Goal: Transaction & Acquisition: Purchase product/service

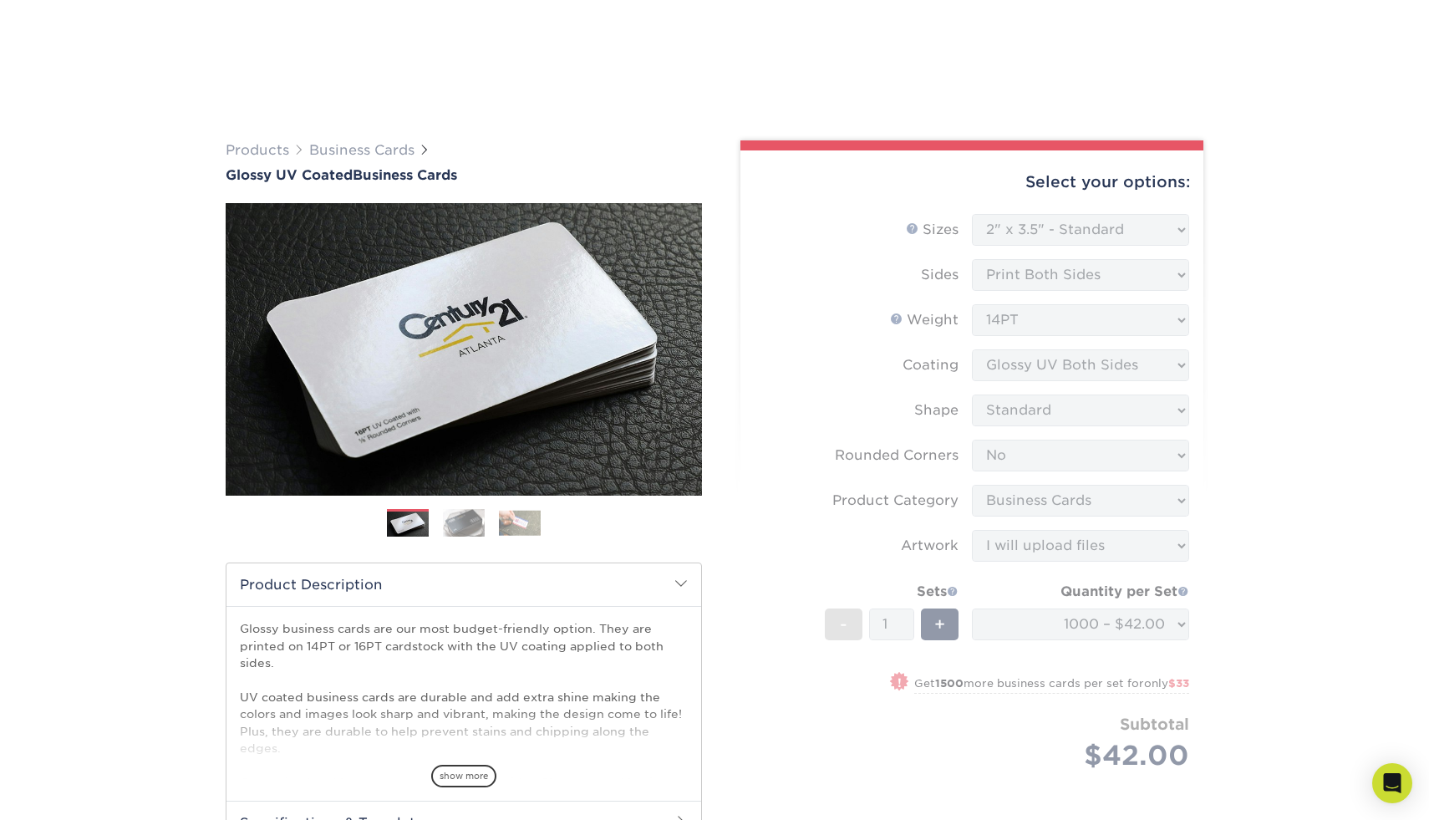
select select "2.00x3.50"
select select "0"
select select "3b5148f1-0588-4f88-a218-97bcfdce65c1"
select select "upload"
select select "1000 – $42.00"
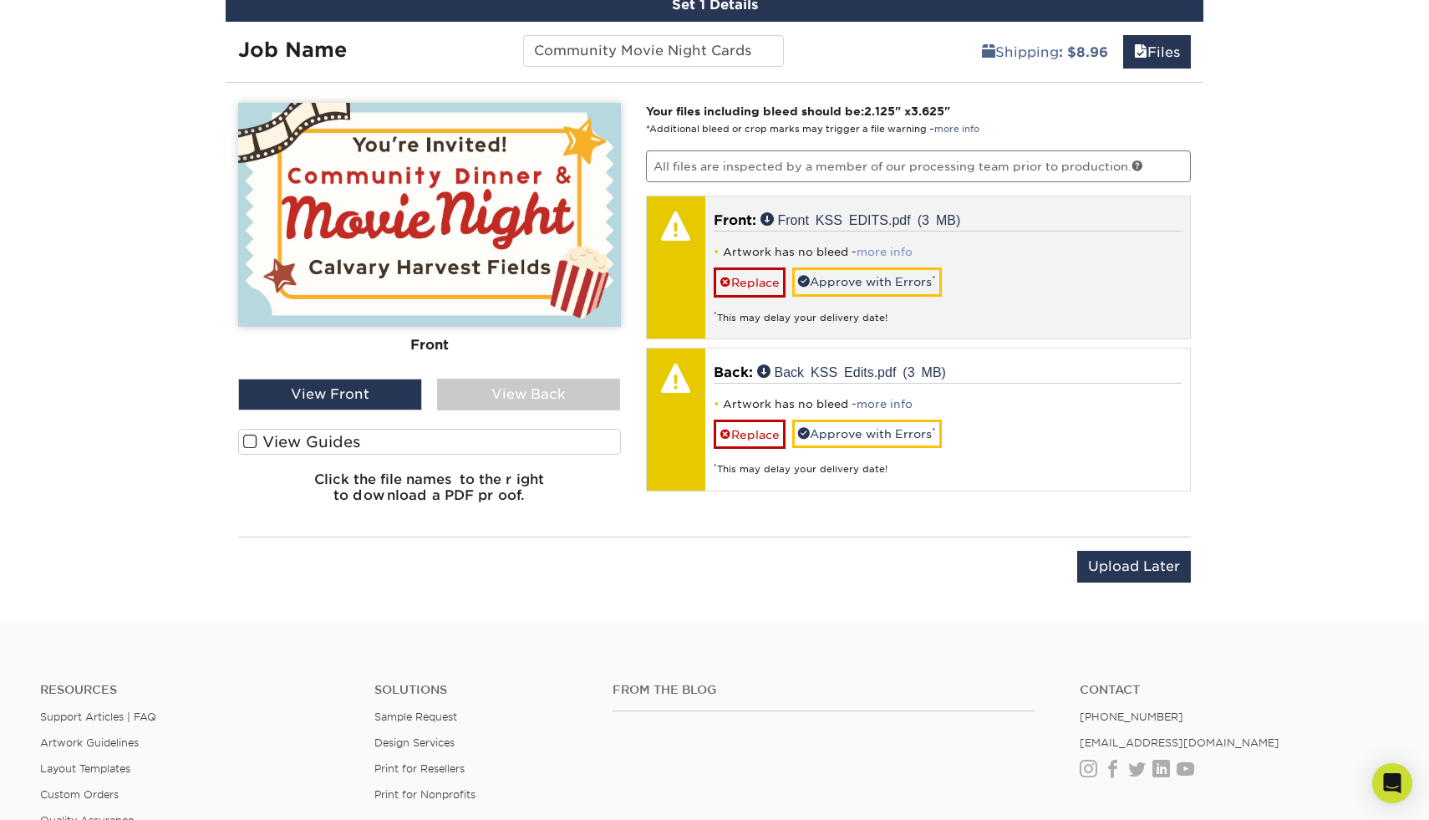
click at [893, 248] on link "more info" at bounding box center [884, 252] width 56 height 13
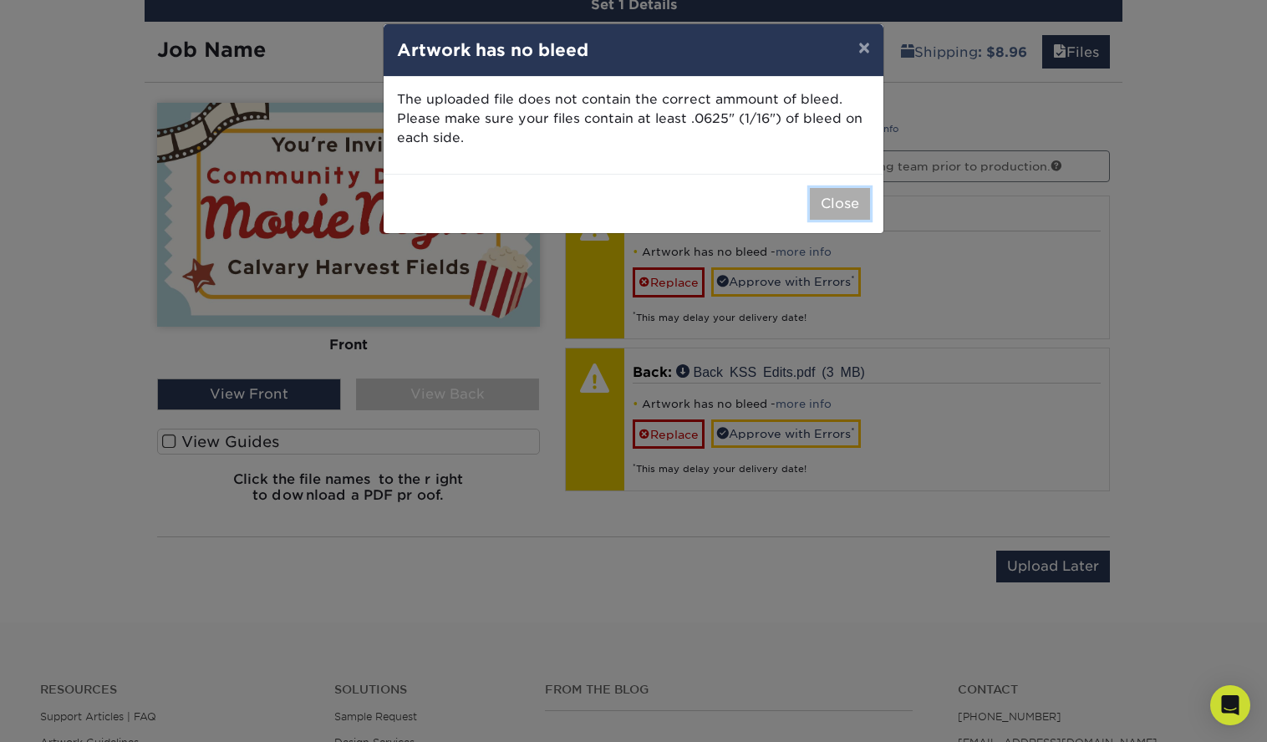
click at [823, 208] on button "Close" at bounding box center [840, 204] width 60 height 32
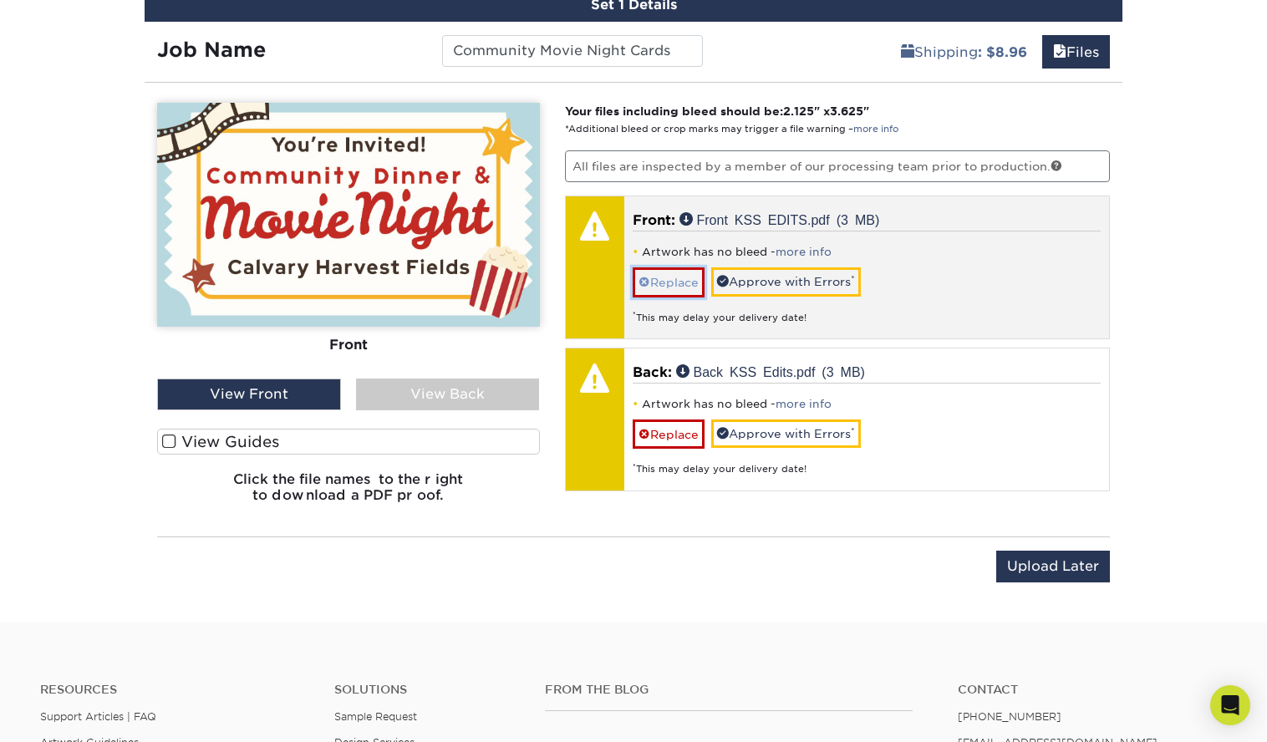
click at [667, 281] on link "Replace" at bounding box center [668, 281] width 72 height 29
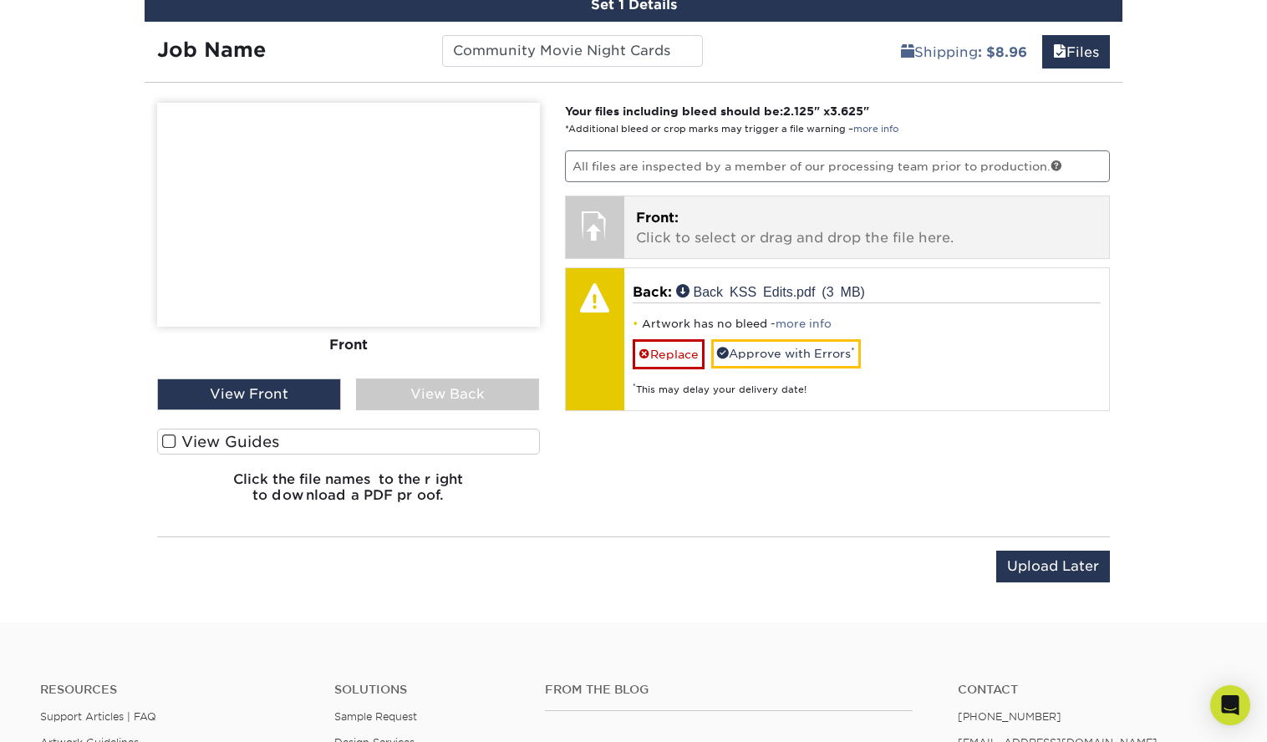
click at [684, 229] on p "Front: Click to select or drag and drop the file here." at bounding box center [867, 228] width 462 height 40
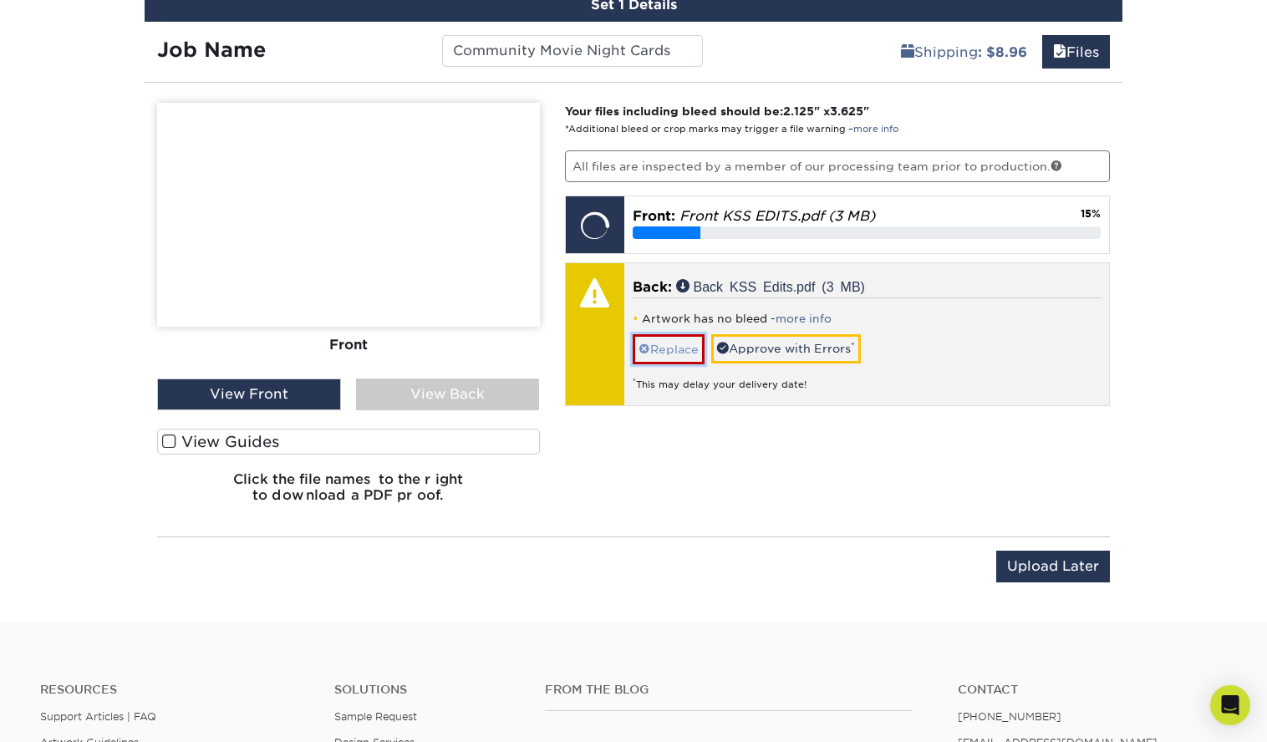
click at [657, 349] on link "Replace" at bounding box center [668, 348] width 72 height 29
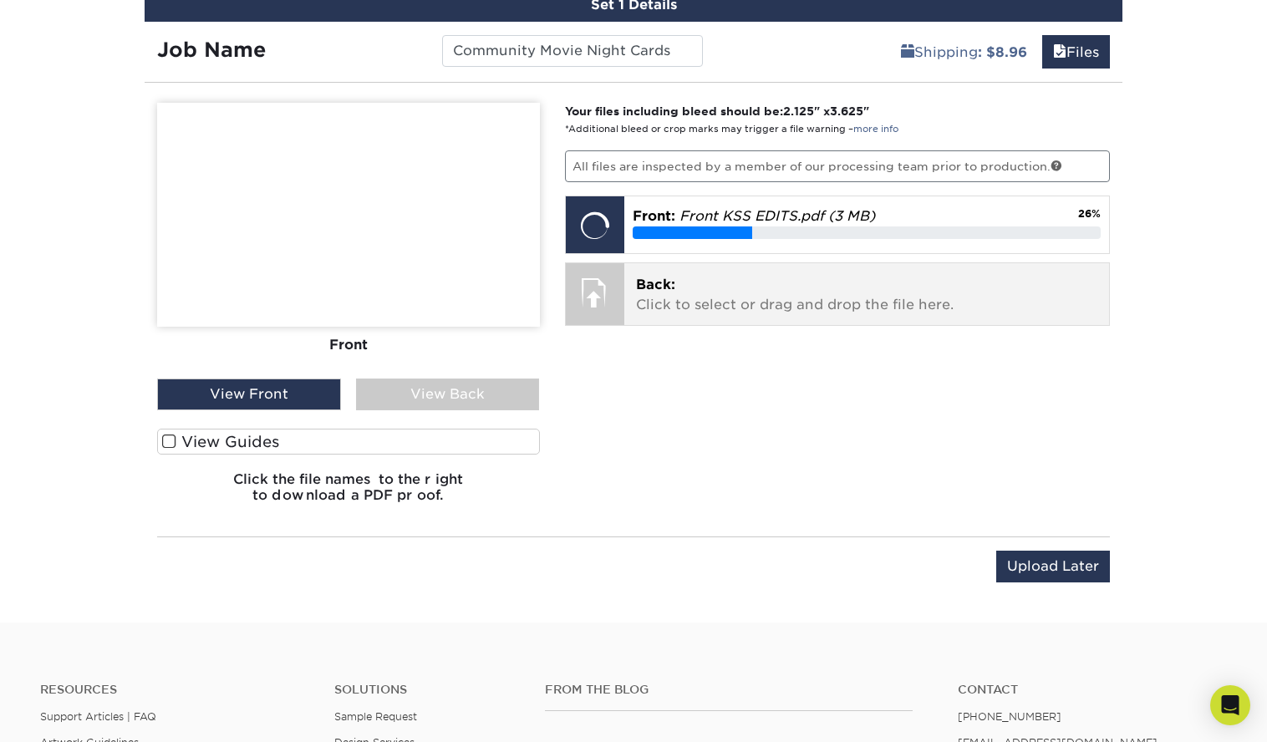
click at [665, 292] on p "Back: Click to select or drag and drop the file here." at bounding box center [867, 295] width 462 height 40
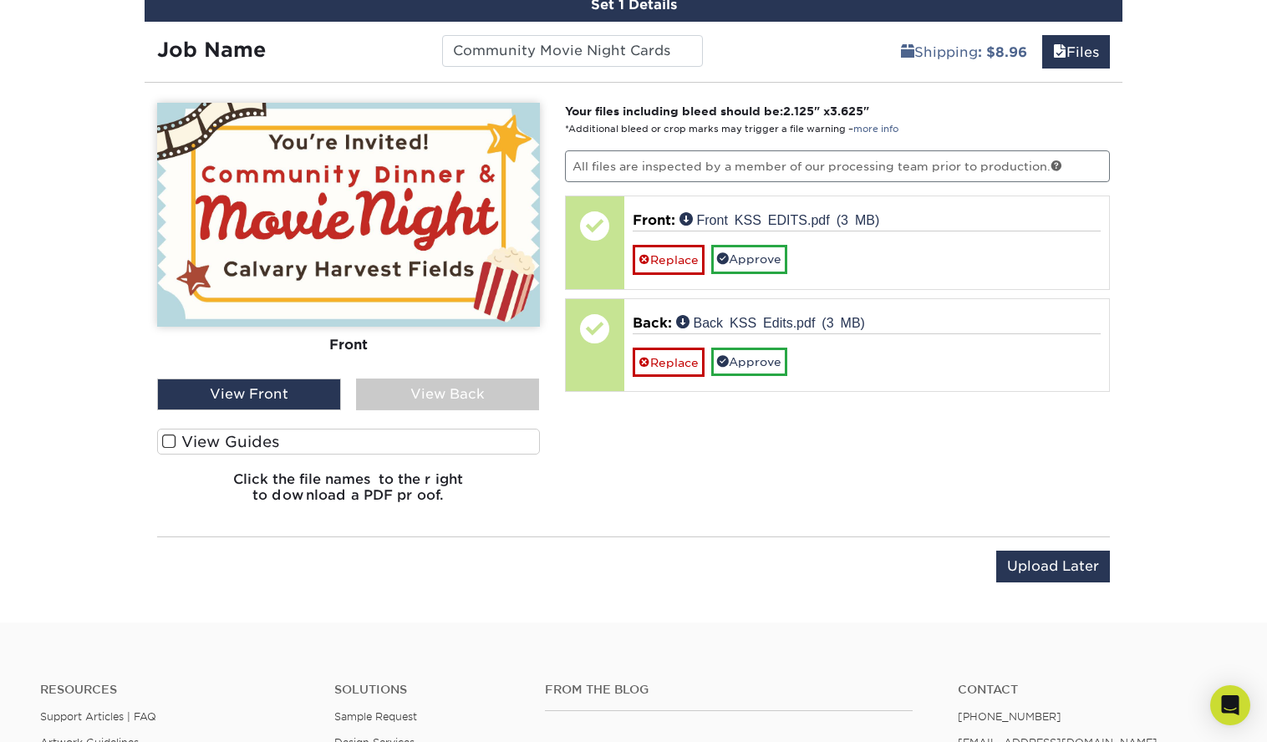
click at [251, 405] on div "View Front" at bounding box center [249, 394] width 184 height 32
click at [429, 388] on div "View Back" at bounding box center [448, 394] width 184 height 32
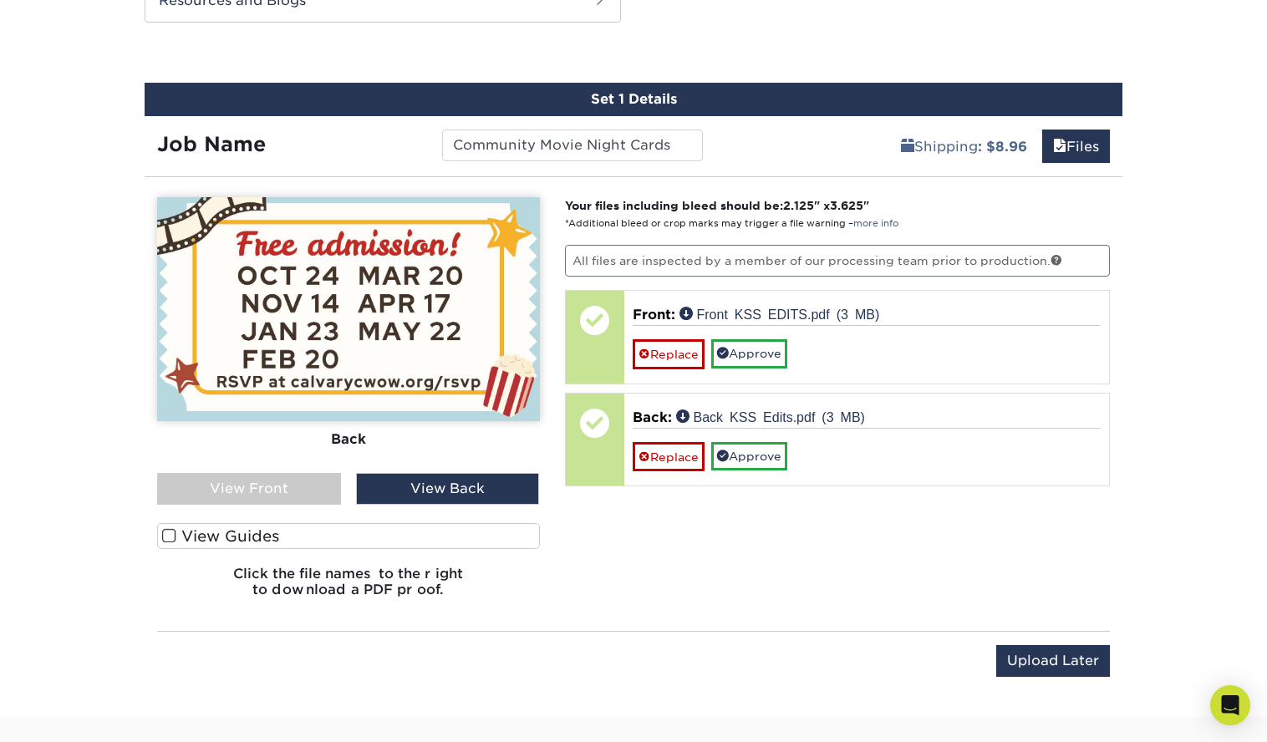
scroll to position [952, 0]
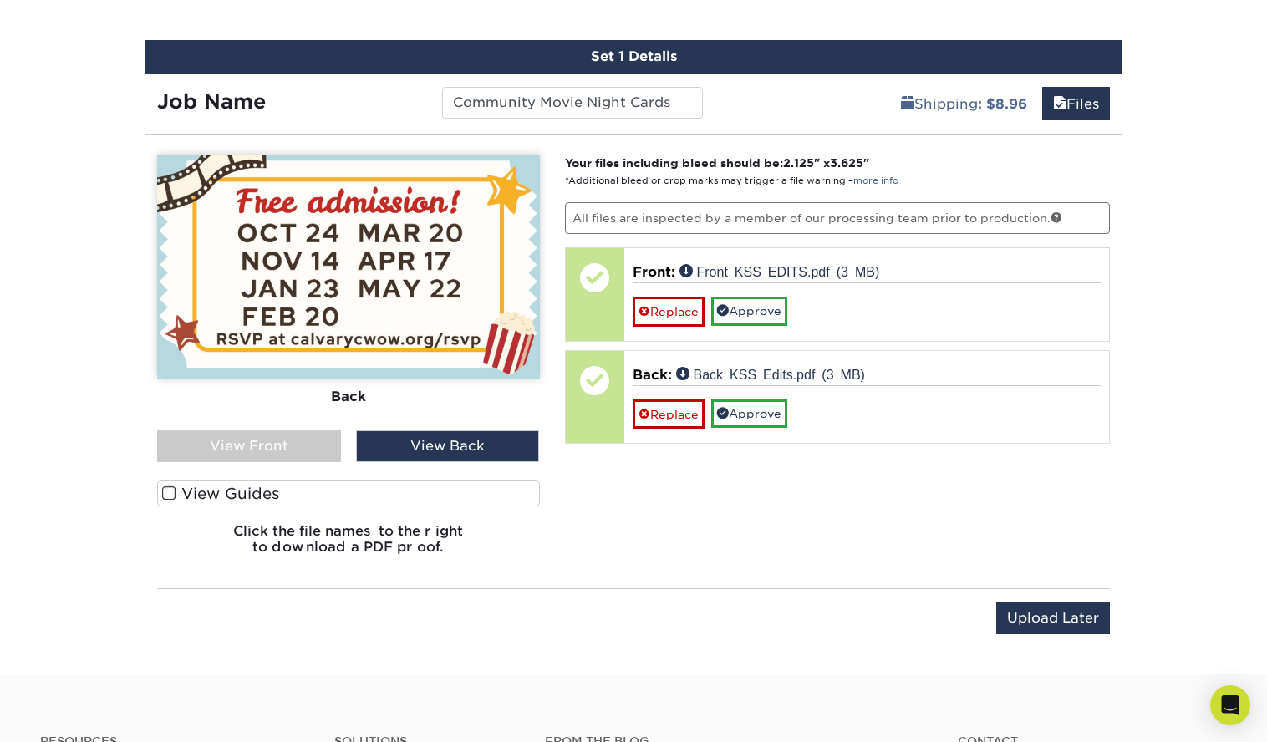
click at [168, 490] on span at bounding box center [169, 493] width 14 height 16
click at [0, 0] on input "View Guides" at bounding box center [0, 0] width 0 height 0
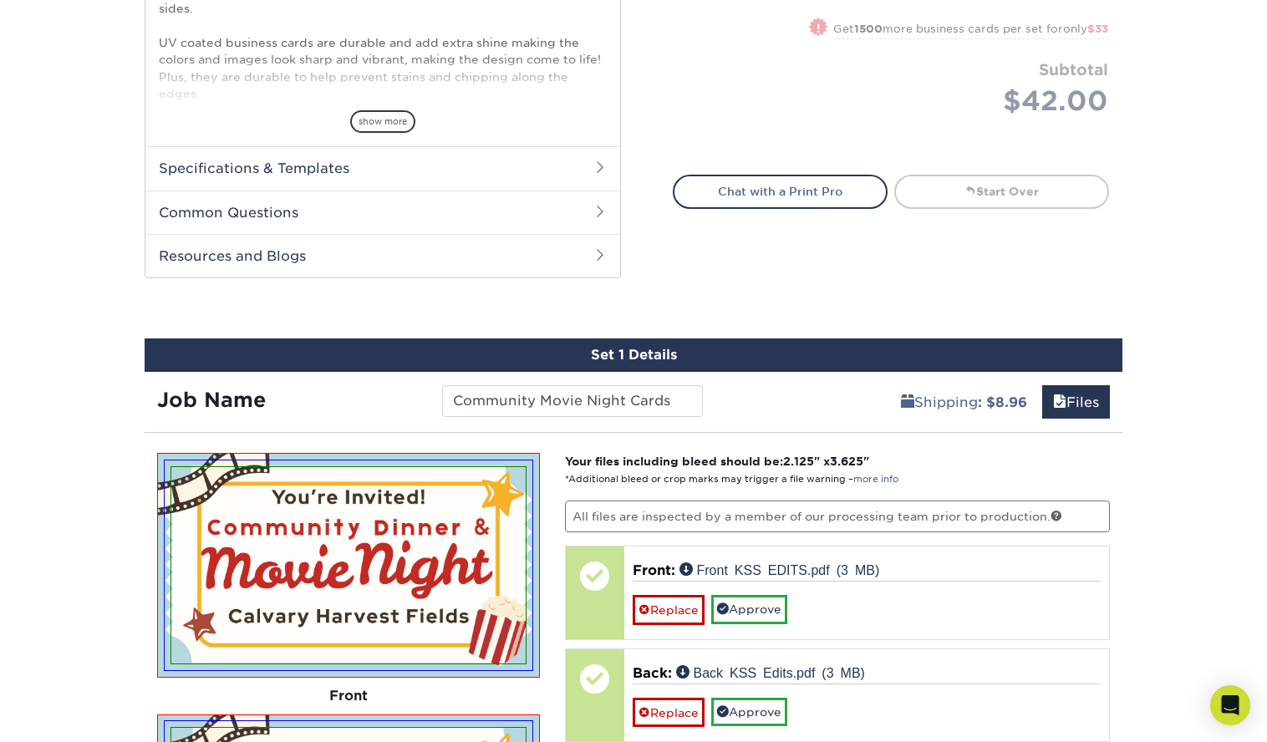
scroll to position [693, 0]
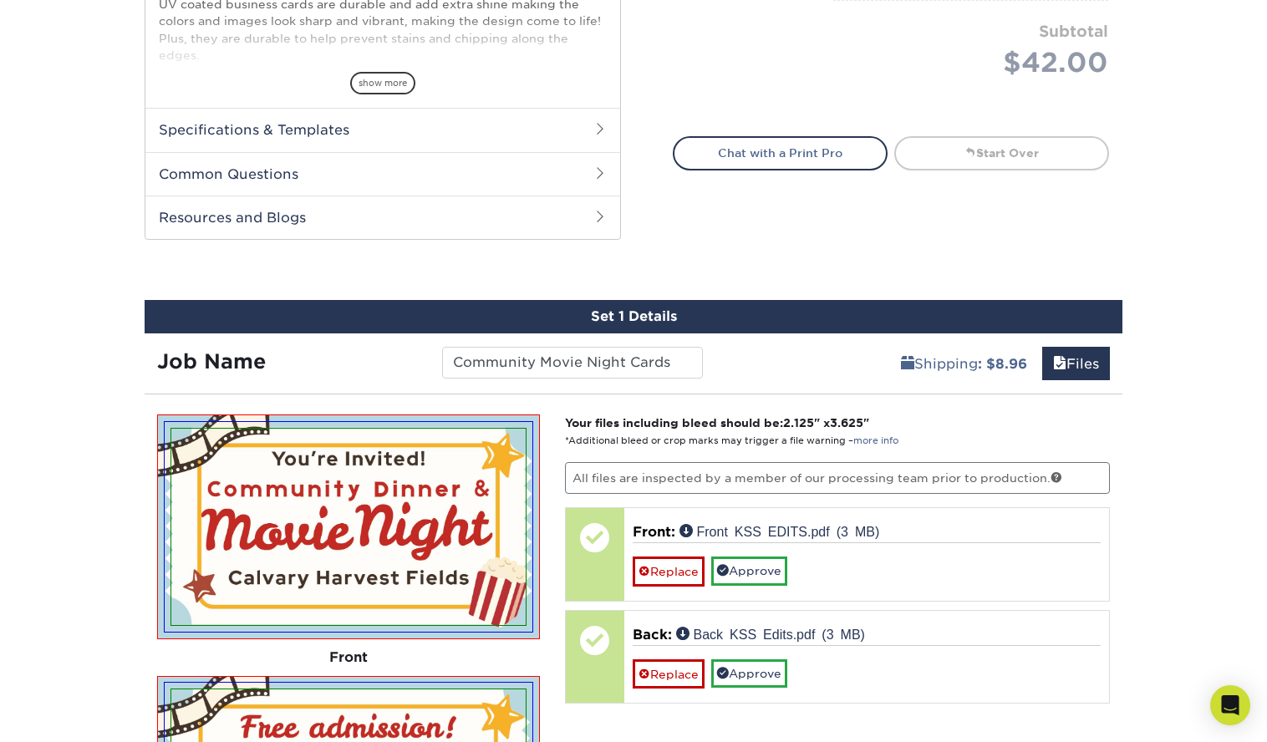
click at [657, 465] on p "All files are inspected by a member of our processing team prior to production." at bounding box center [838, 478] width 546 height 32
click at [660, 489] on p "All files are inspected by a member of our processing team prior to production." at bounding box center [838, 478] width 546 height 32
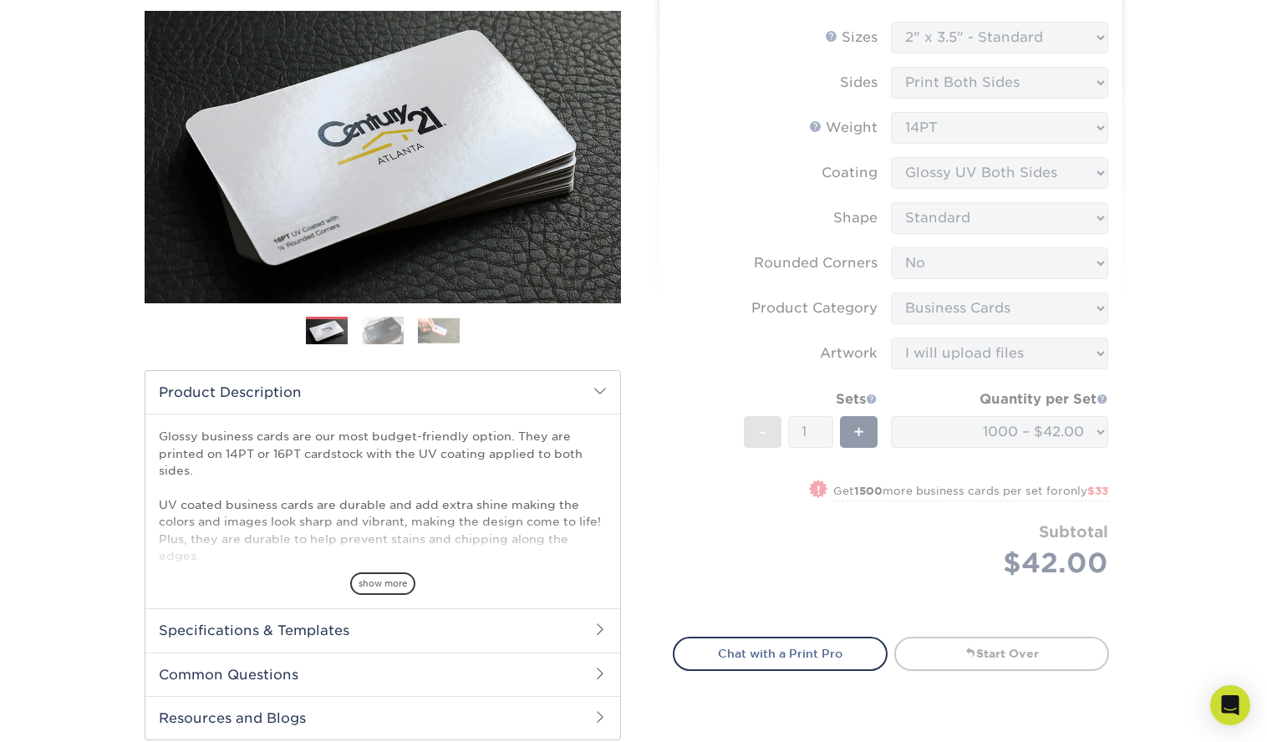
scroll to position [0, 0]
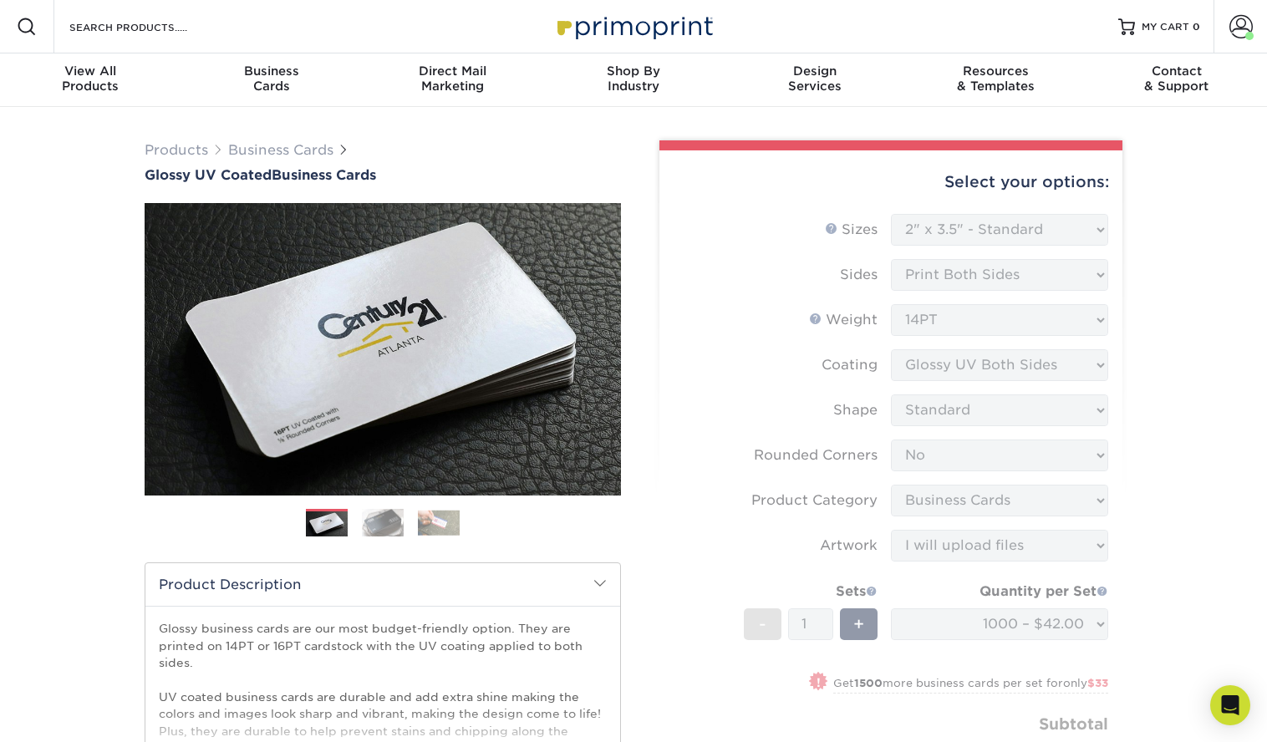
click at [891, 364] on form "Sizes Help Sizes Please Select 1.5" x 3.5" - Mini 1.75" x 3.5" - Mini 2" x 2" -…" at bounding box center [891, 512] width 436 height 596
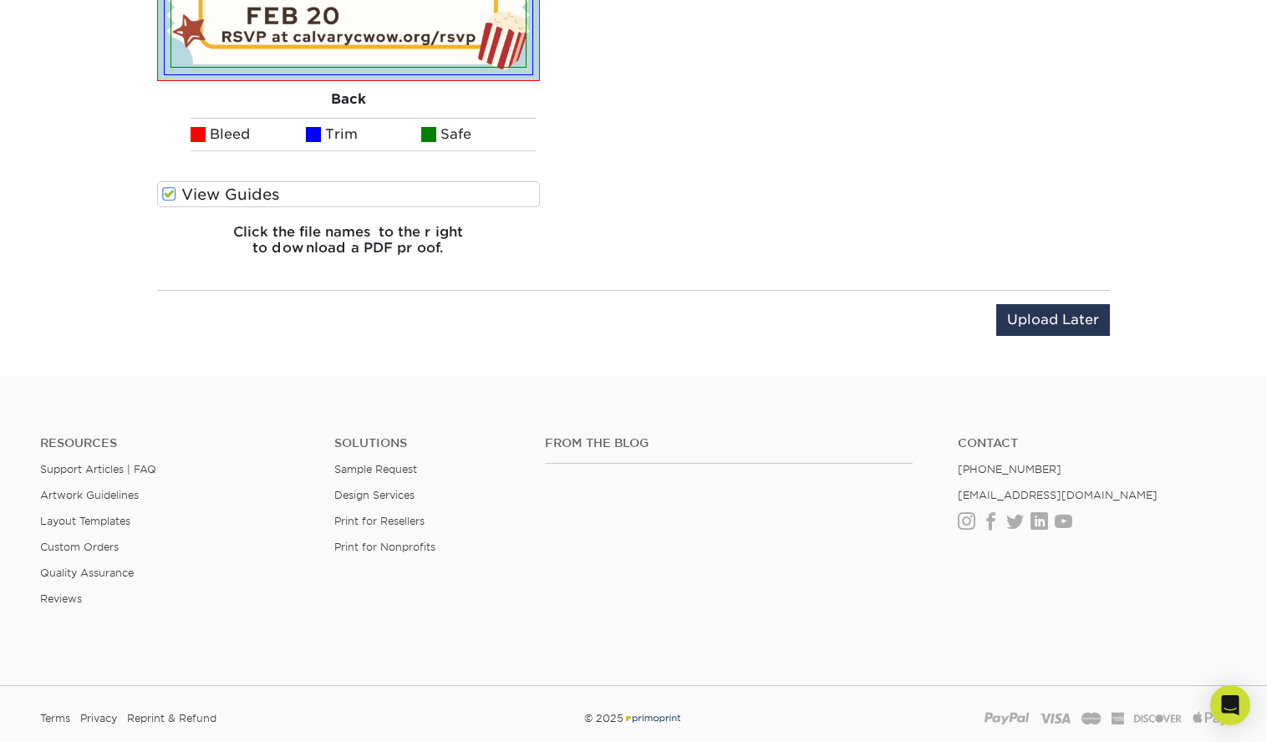
scroll to position [1582, 0]
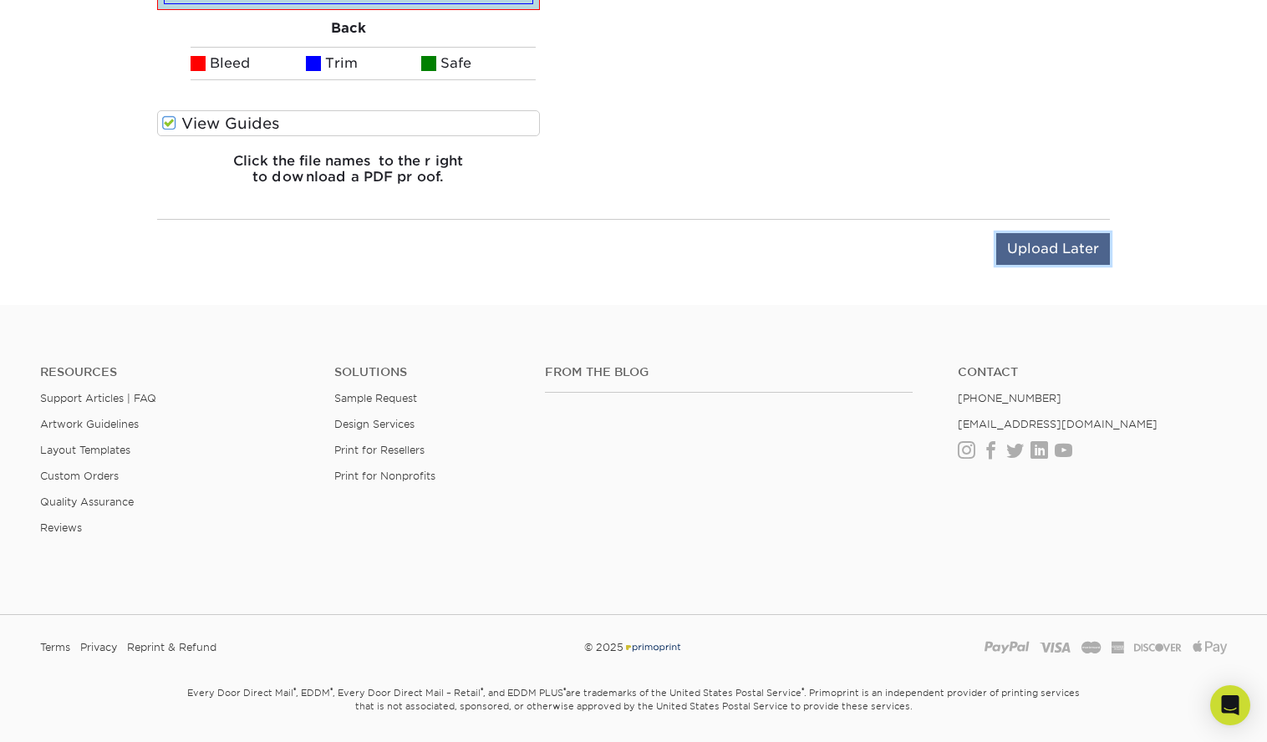
click at [1041, 243] on input "Upload Later" at bounding box center [1053, 249] width 114 height 32
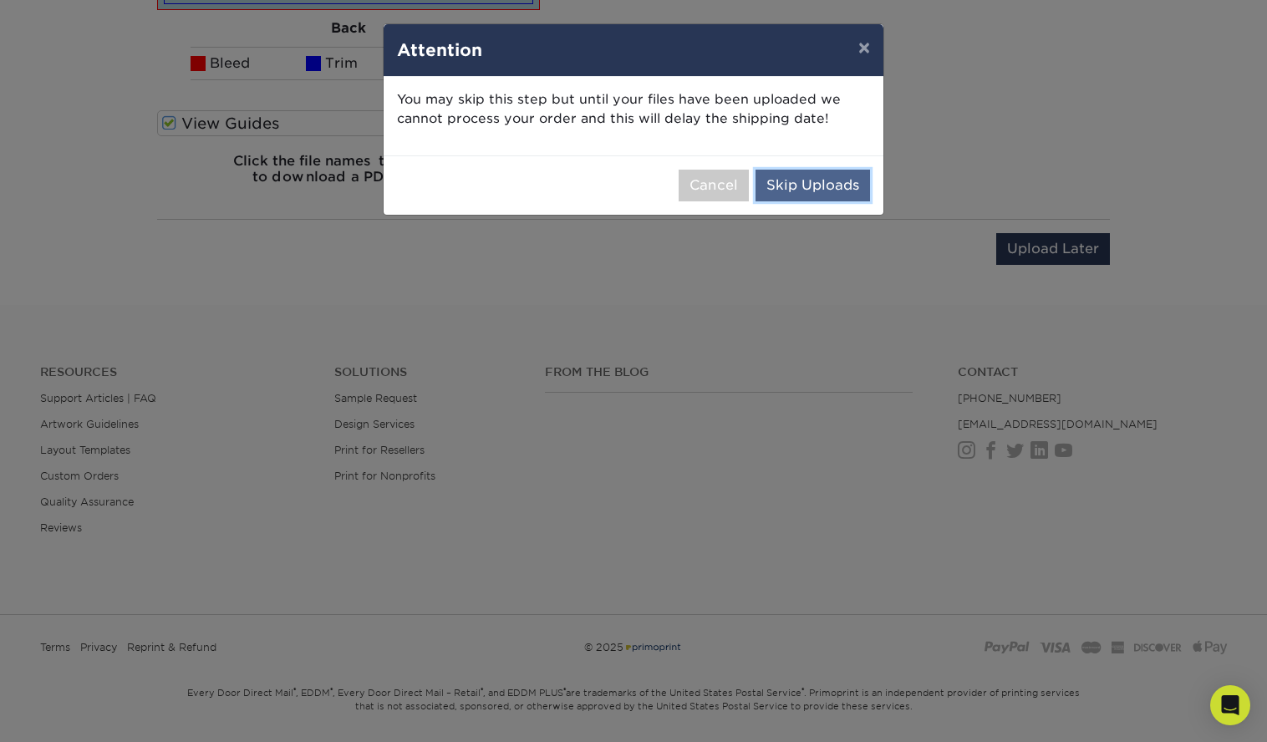
click at [808, 186] on button "Skip Uploads" at bounding box center [812, 186] width 114 height 32
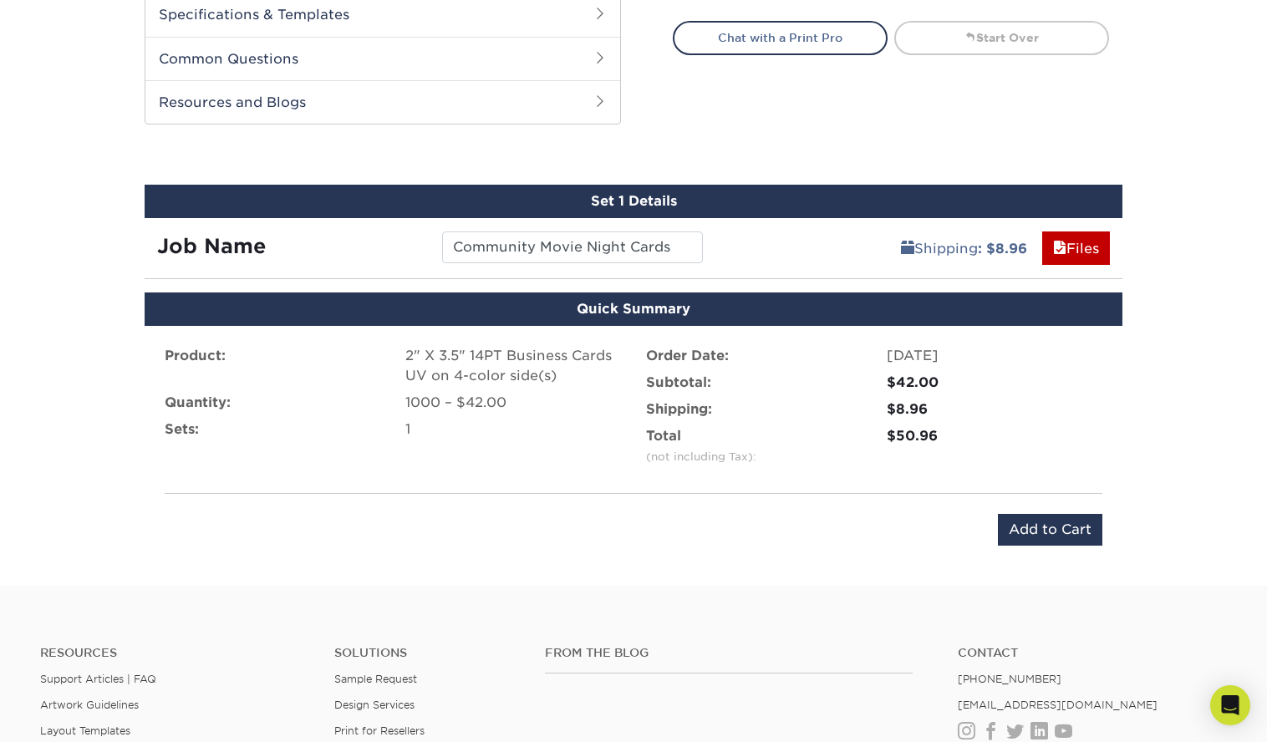
scroll to position [810, 0]
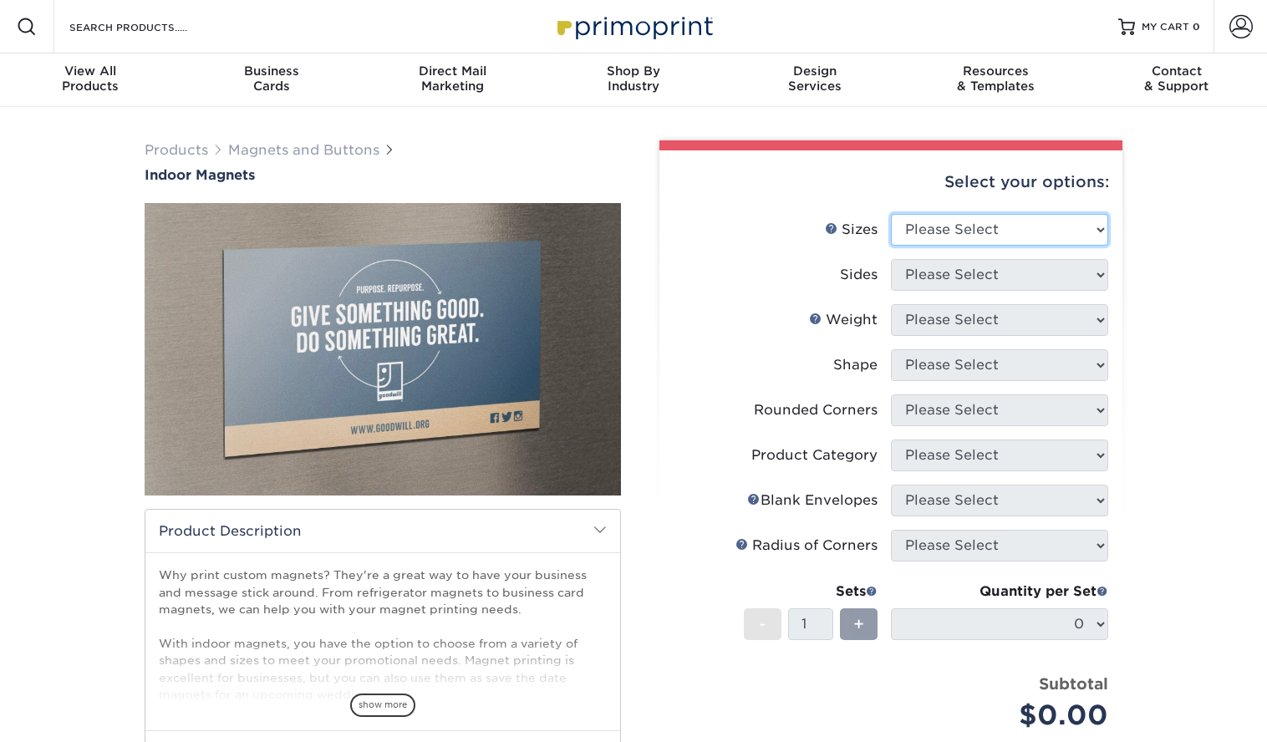
click at [946, 231] on select "Please Select 2" x 3.5" 2.5" x 3.5" 3" x 4" 3.5" x 8.5" 4" x 6" 4" x 7" 4" x 8"…" at bounding box center [999, 230] width 217 height 32
select select "2.00x3.50"
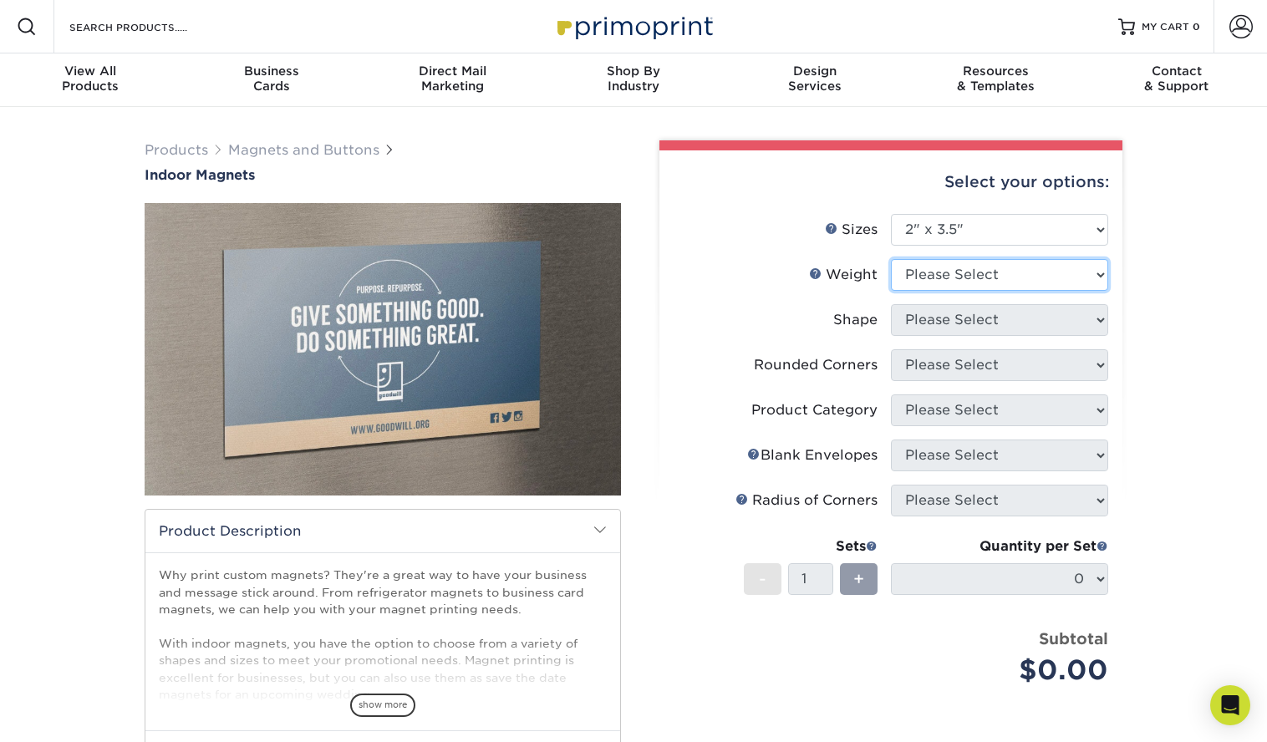
click at [946, 279] on select "Please Select MAGNET" at bounding box center [999, 275] width 217 height 32
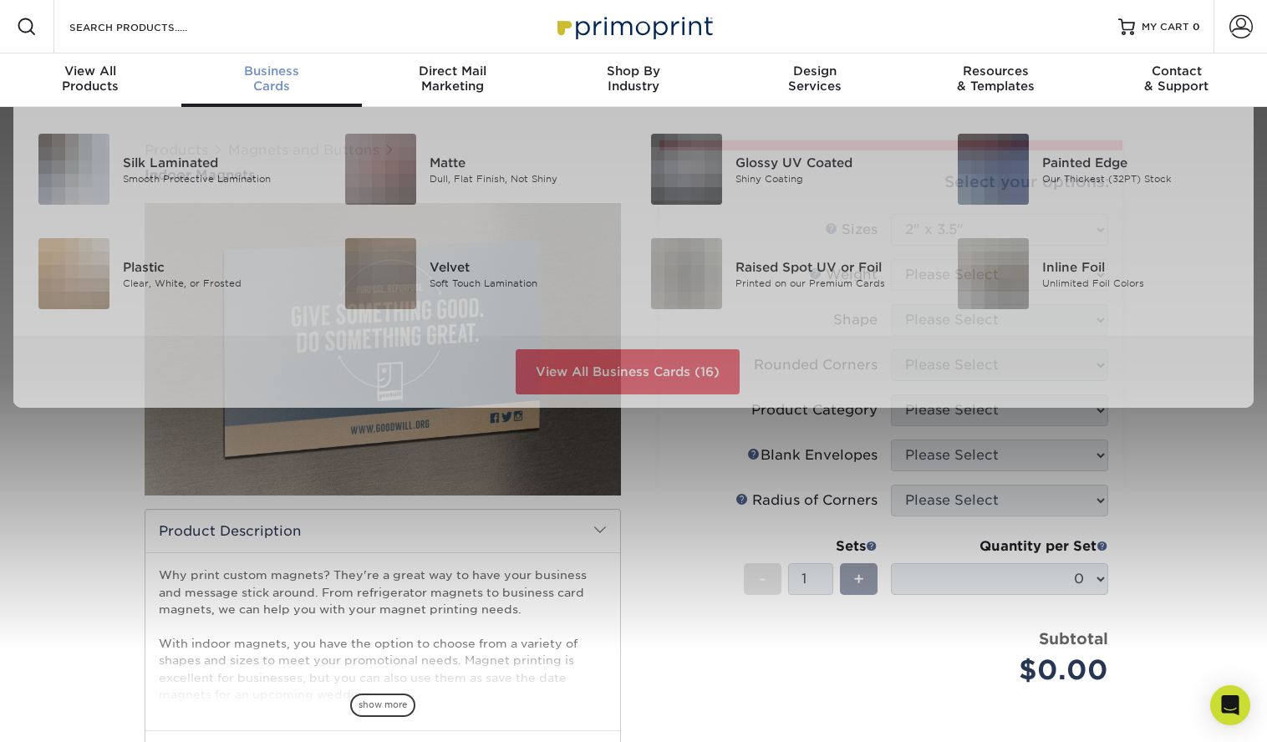
click at [254, 82] on div "Business Cards" at bounding box center [271, 78] width 181 height 30
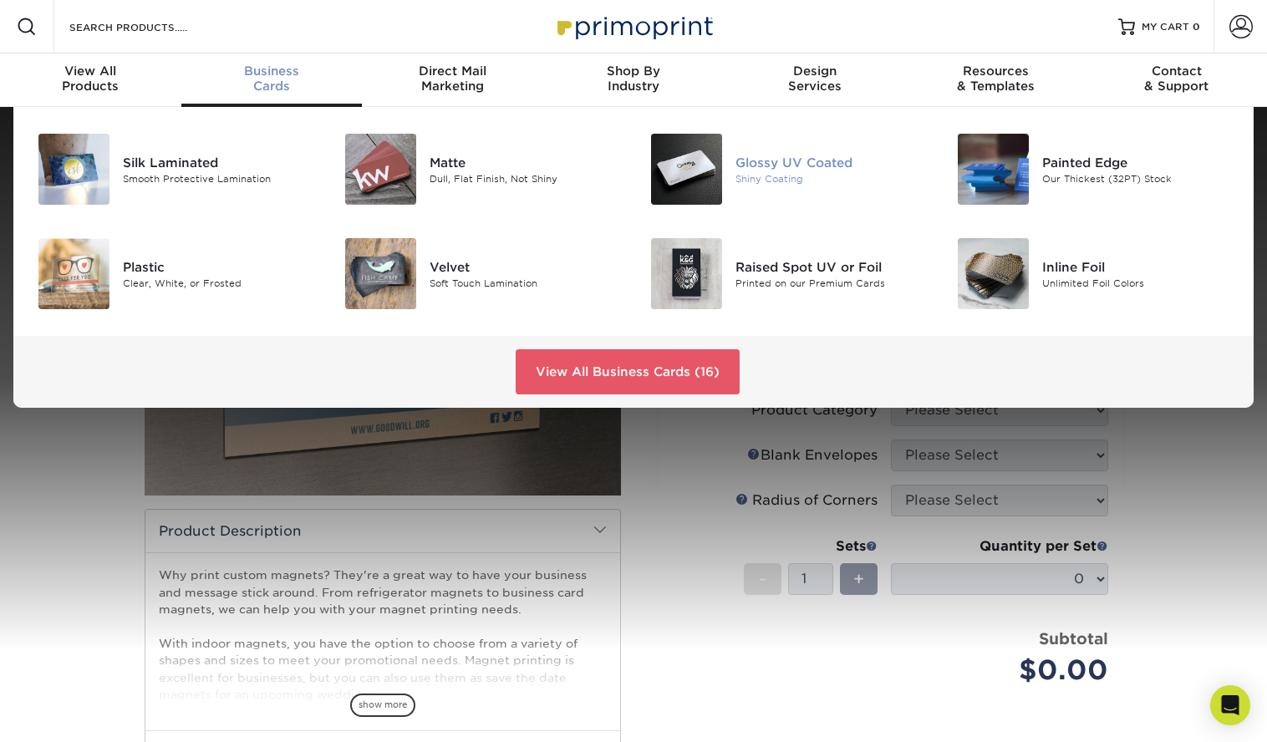
click at [763, 160] on div "Glossy UV Coated" at bounding box center [830, 162] width 191 height 18
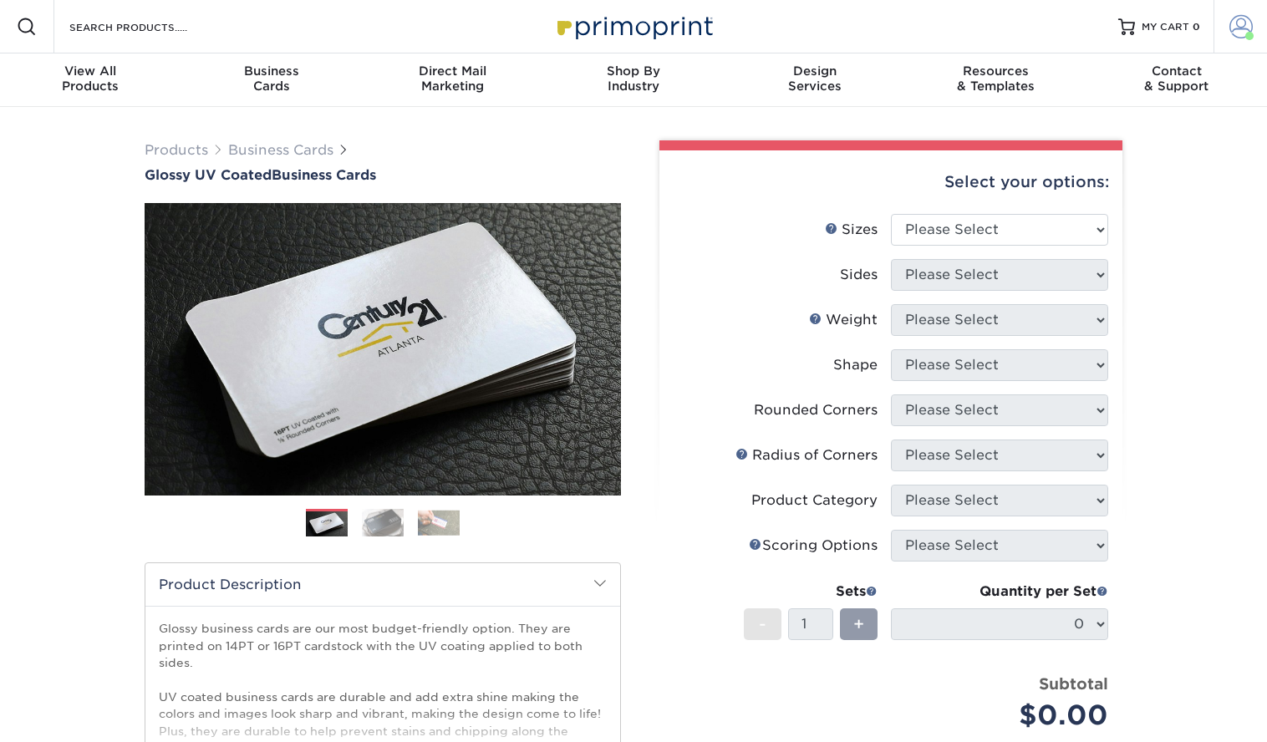
click at [1241, 19] on span at bounding box center [1240, 26] width 23 height 23
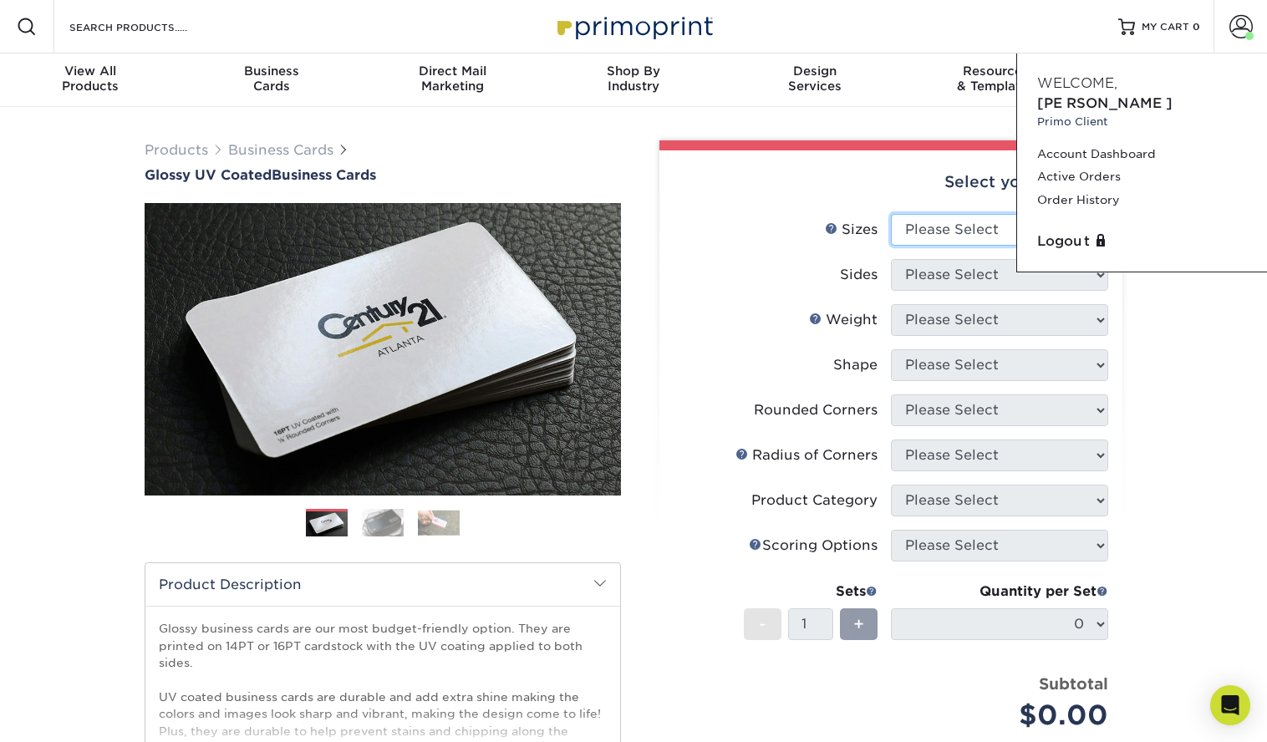
click at [954, 223] on select "Please Select 1.5" x 3.5" - Mini 1.75" x 3.5" - Mini 2" x 2" - Square 2" x 3" -…" at bounding box center [999, 230] width 217 height 32
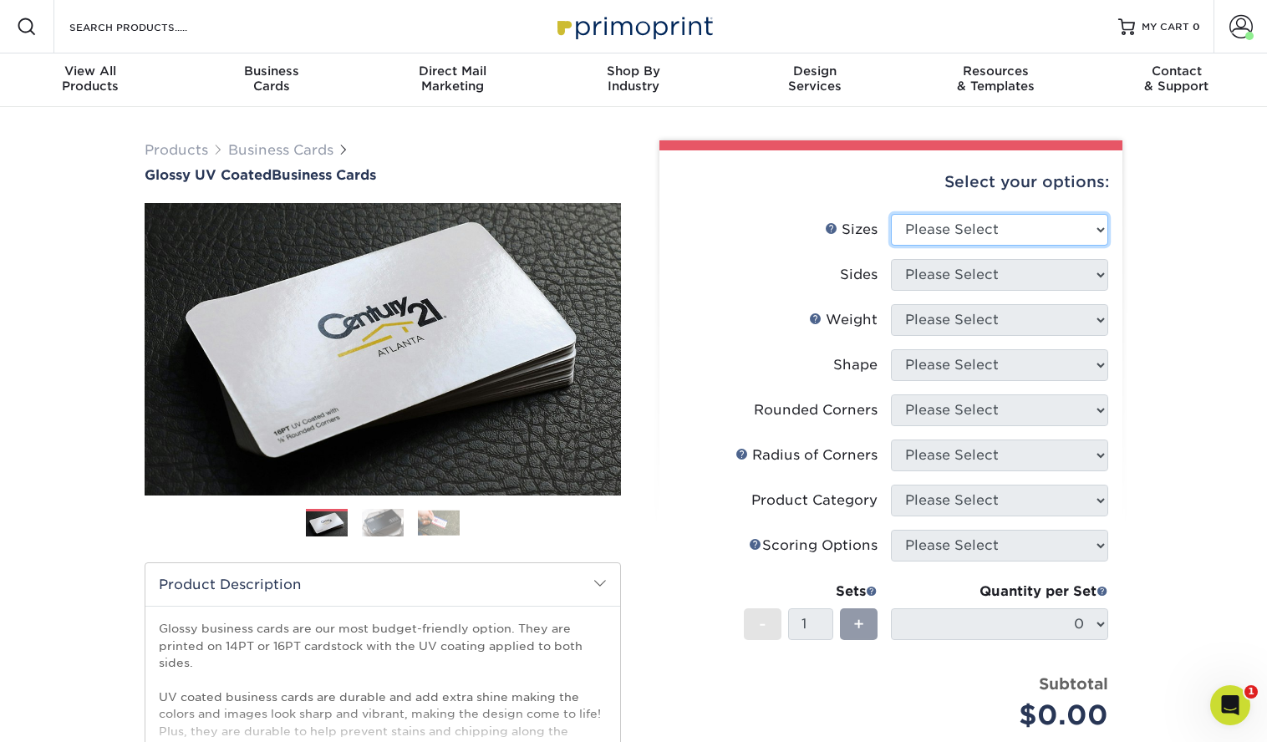
select select "2.00x3.50"
click at [927, 275] on select "Please Select Print Both Sides Print Front Only" at bounding box center [999, 275] width 217 height 32
select select "13abbda7-1d64-4f25-8bb2-c179b224825d"
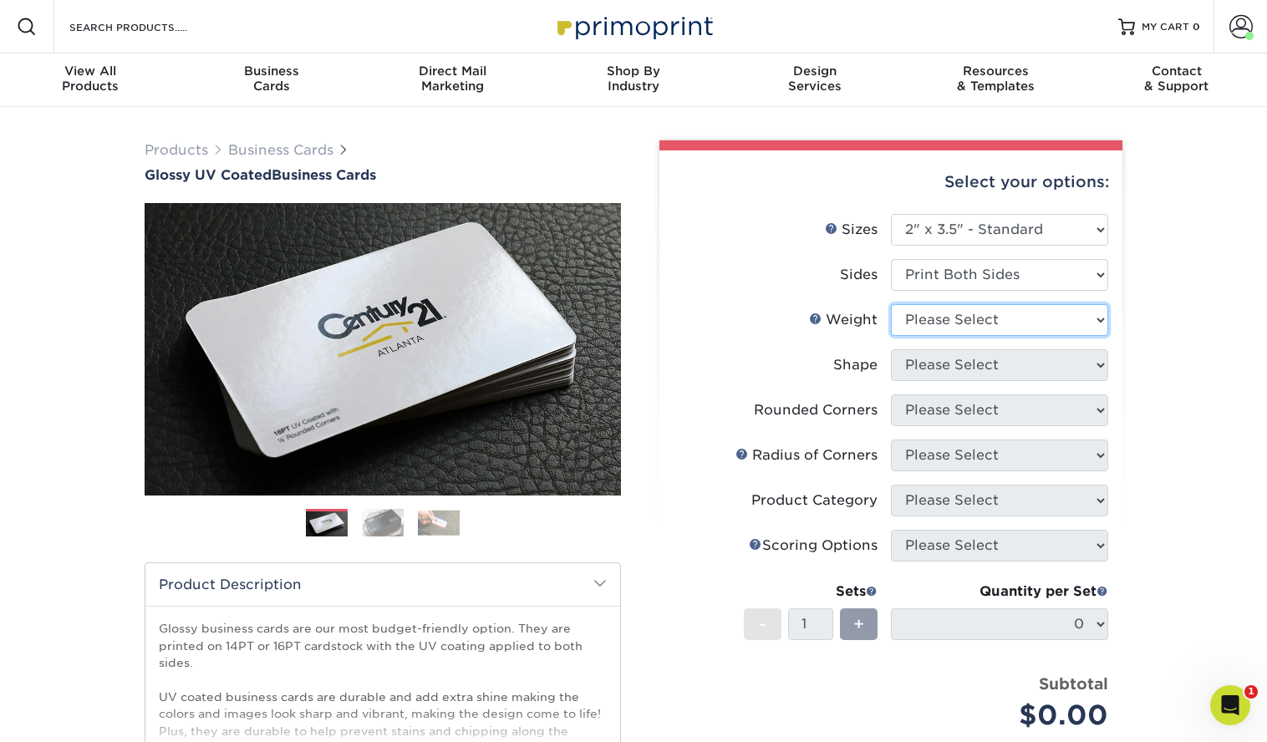
click at [925, 322] on select "Please Select 16PT 14PT" at bounding box center [999, 320] width 217 height 32
select select "14PT"
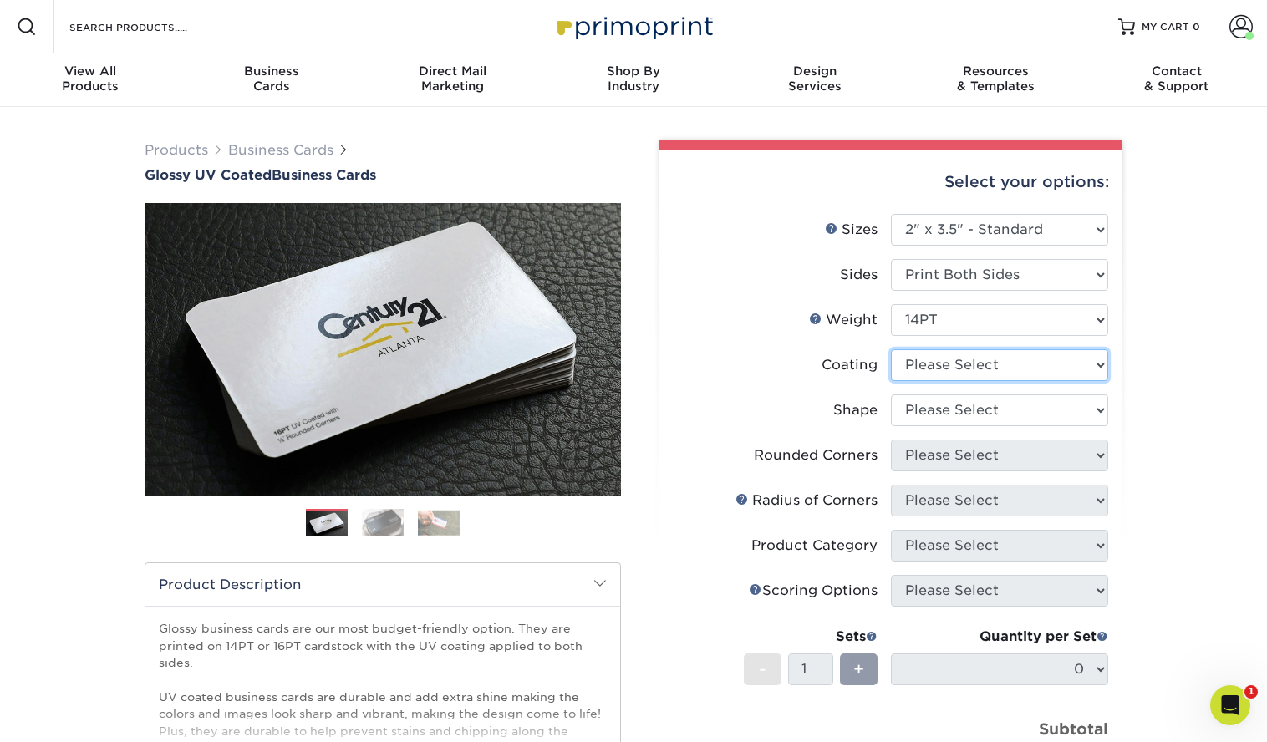
click at [943, 362] on select at bounding box center [999, 365] width 217 height 32
select select "ae367451-b2b8-45df-a344-0f05b6a12993"
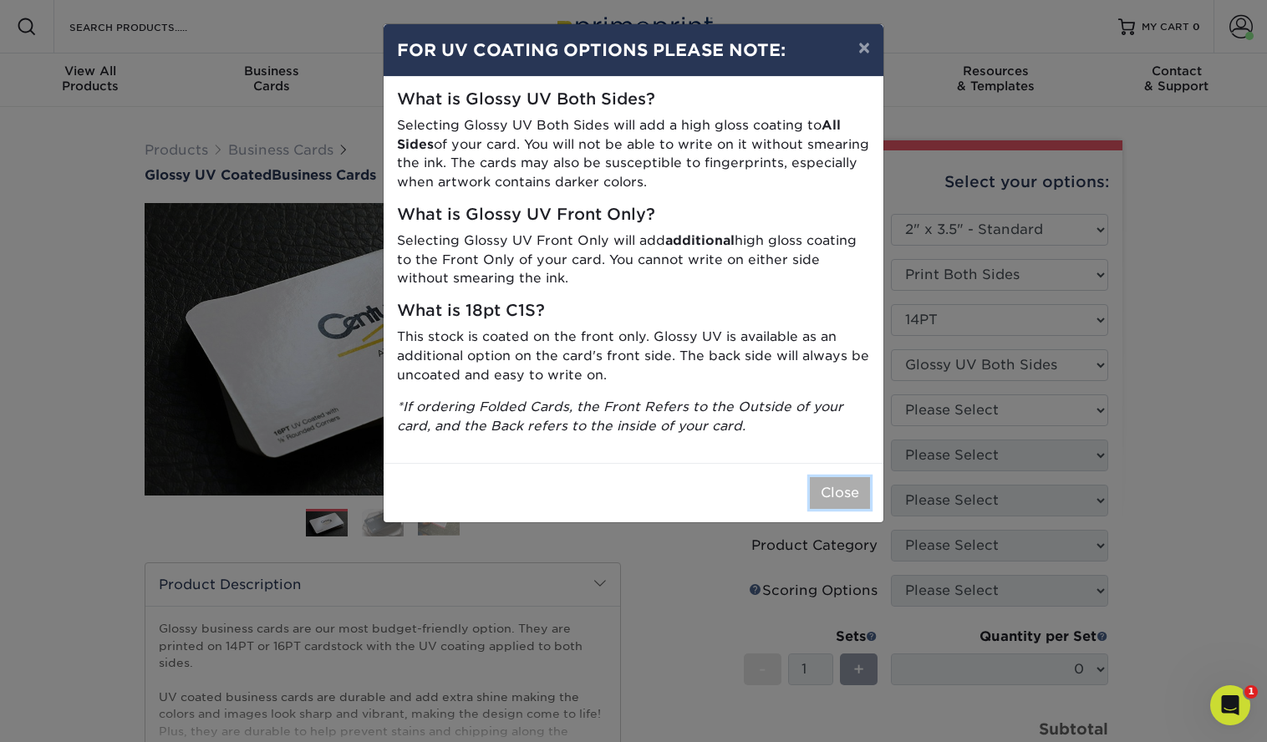
click at [825, 497] on button "Close" at bounding box center [840, 493] width 60 height 32
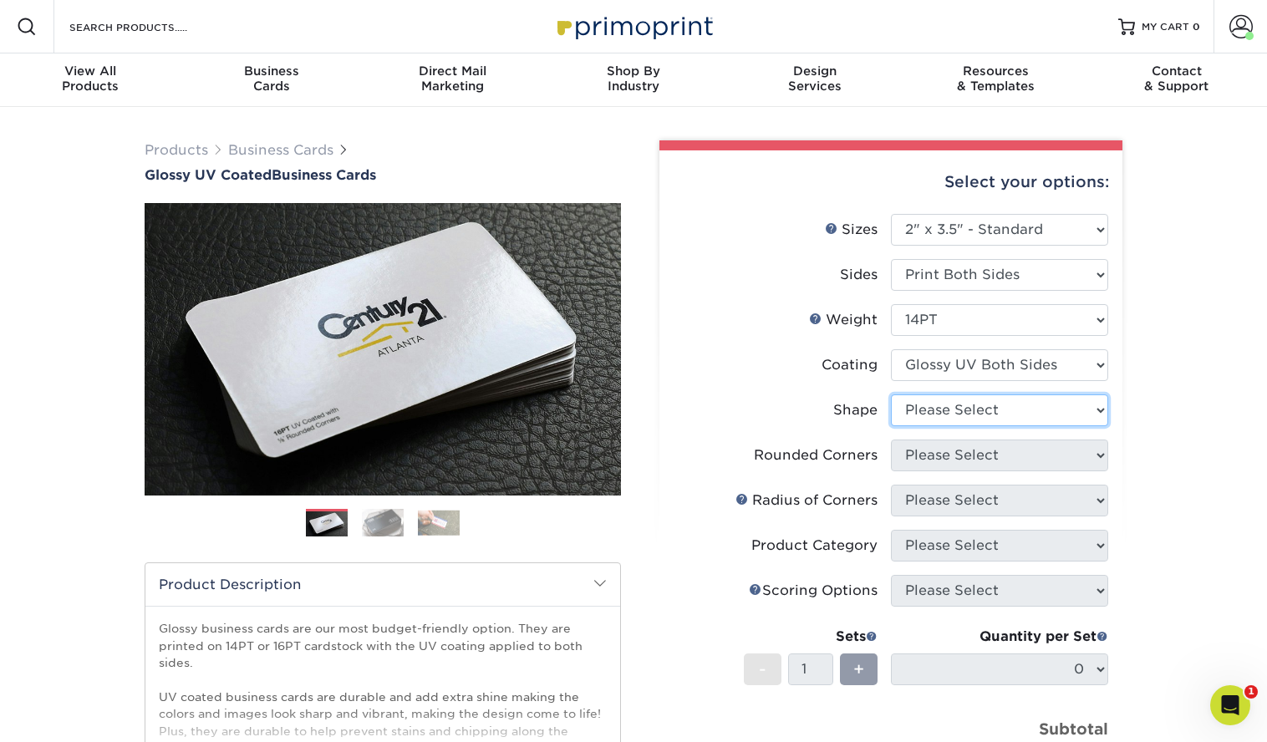
click at [931, 404] on select "Please Select Standard" at bounding box center [999, 410] width 217 height 32
select select "standard"
click at [932, 454] on select "Please Select Yes - Round 2 Corners Yes - Round 4 Corners No" at bounding box center [999, 455] width 217 height 32
select select "0"
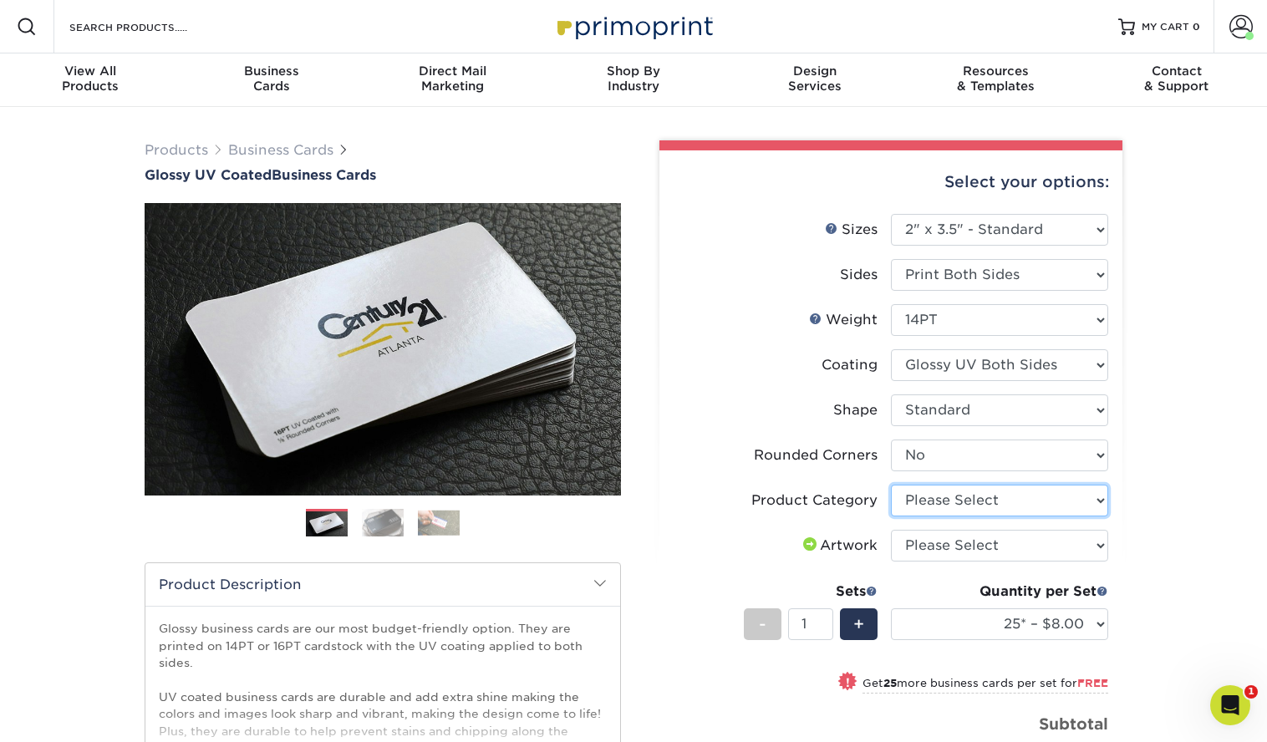
click at [932, 502] on select "Please Select Business Cards" at bounding box center [999, 501] width 217 height 32
select select "3b5148f1-0588-4f88-a218-97bcfdce65c1"
click at [936, 552] on select "Please Select I will upload files I need a design - $100" at bounding box center [999, 546] width 217 height 32
select select "upload"
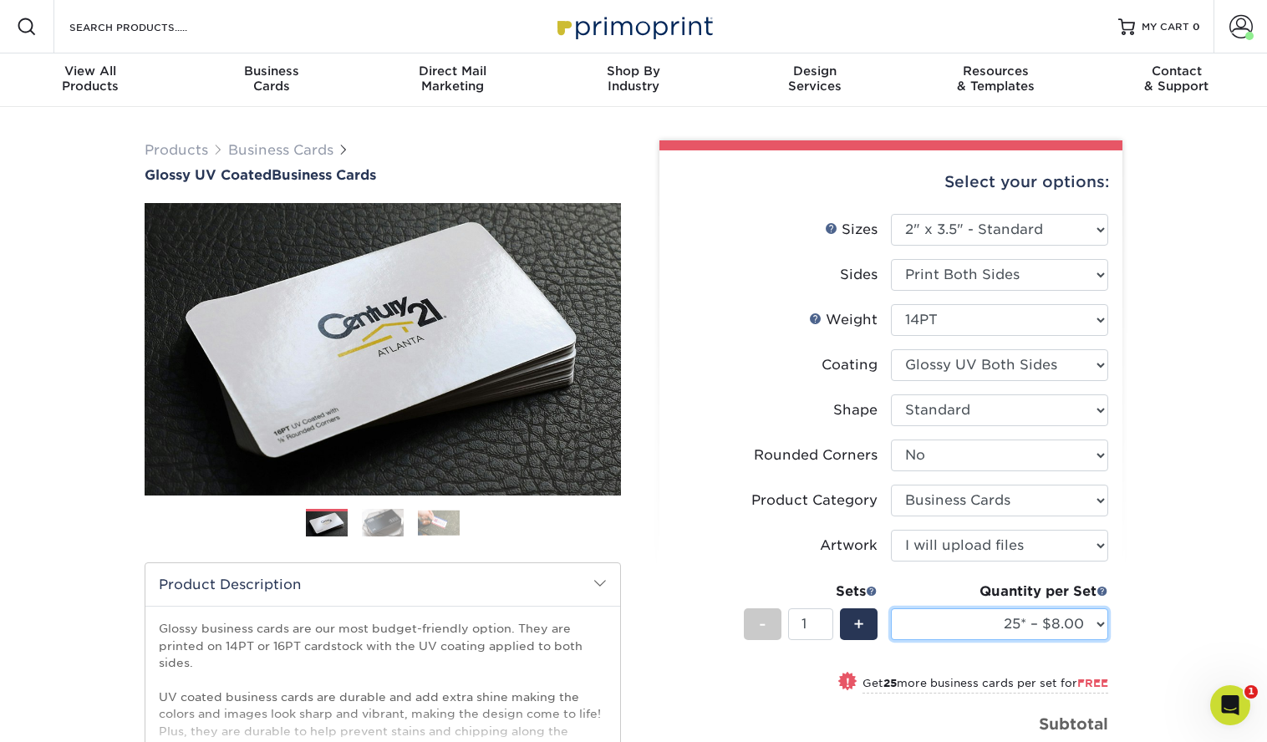
click at [947, 623] on select "25* – $8.00 50* – $8.00 100* – $8.00 250* – $15.00 500 – $30.00 1000 – $37.00 2…" at bounding box center [999, 624] width 217 height 32
select select "1000 – $37.00"
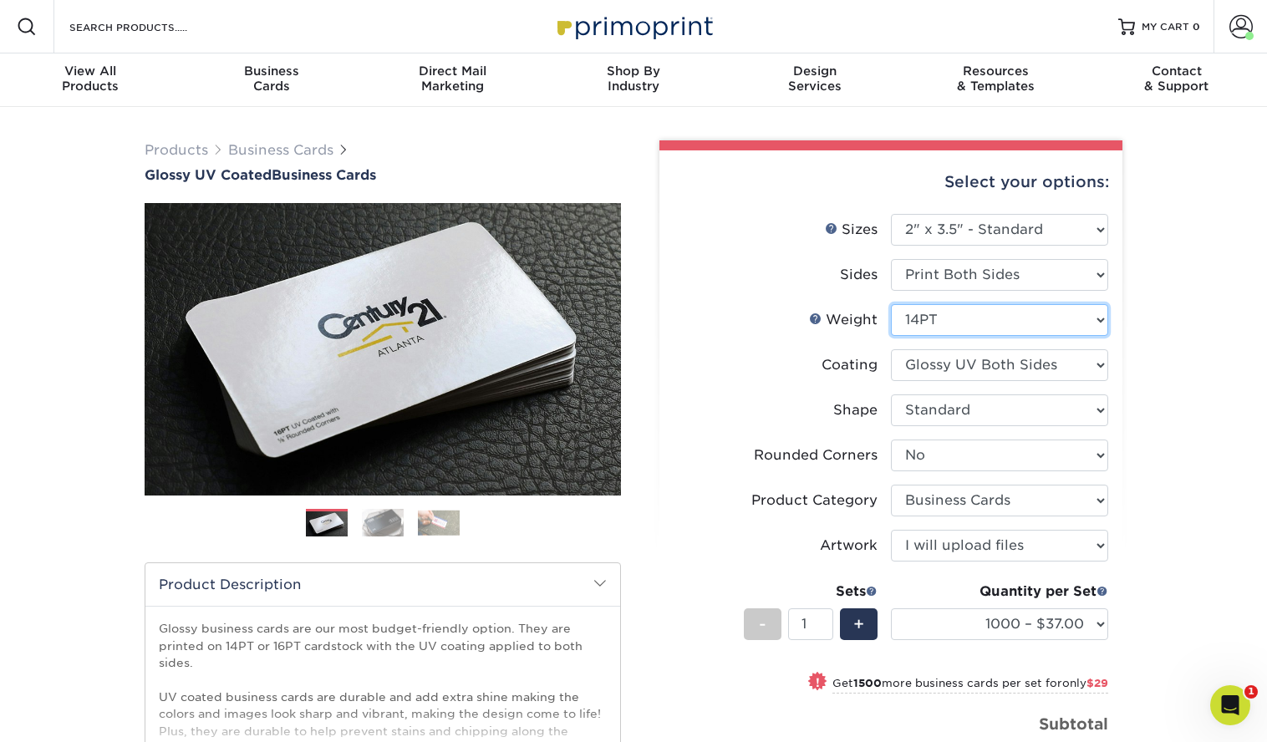
click at [1001, 325] on select "Please Select 16PT 14PT" at bounding box center [999, 320] width 217 height 32
select select "16PT"
select select "-1"
select select
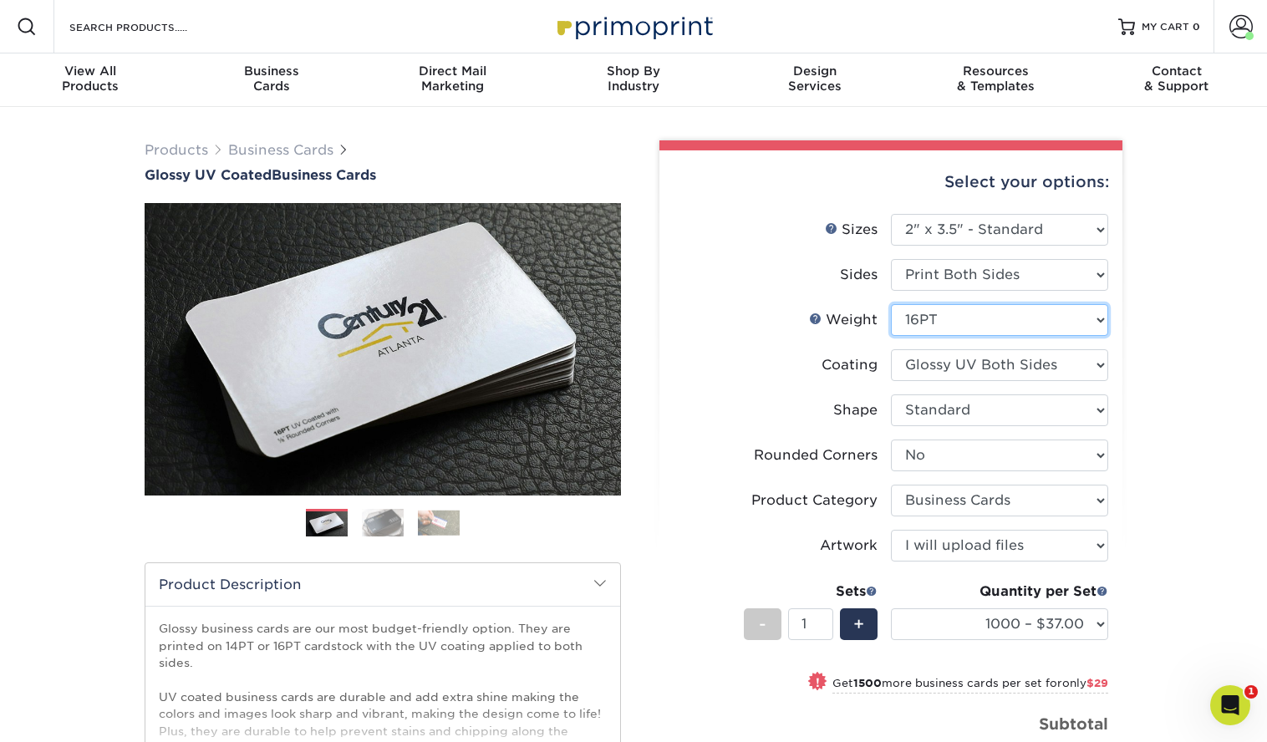
select select "-1"
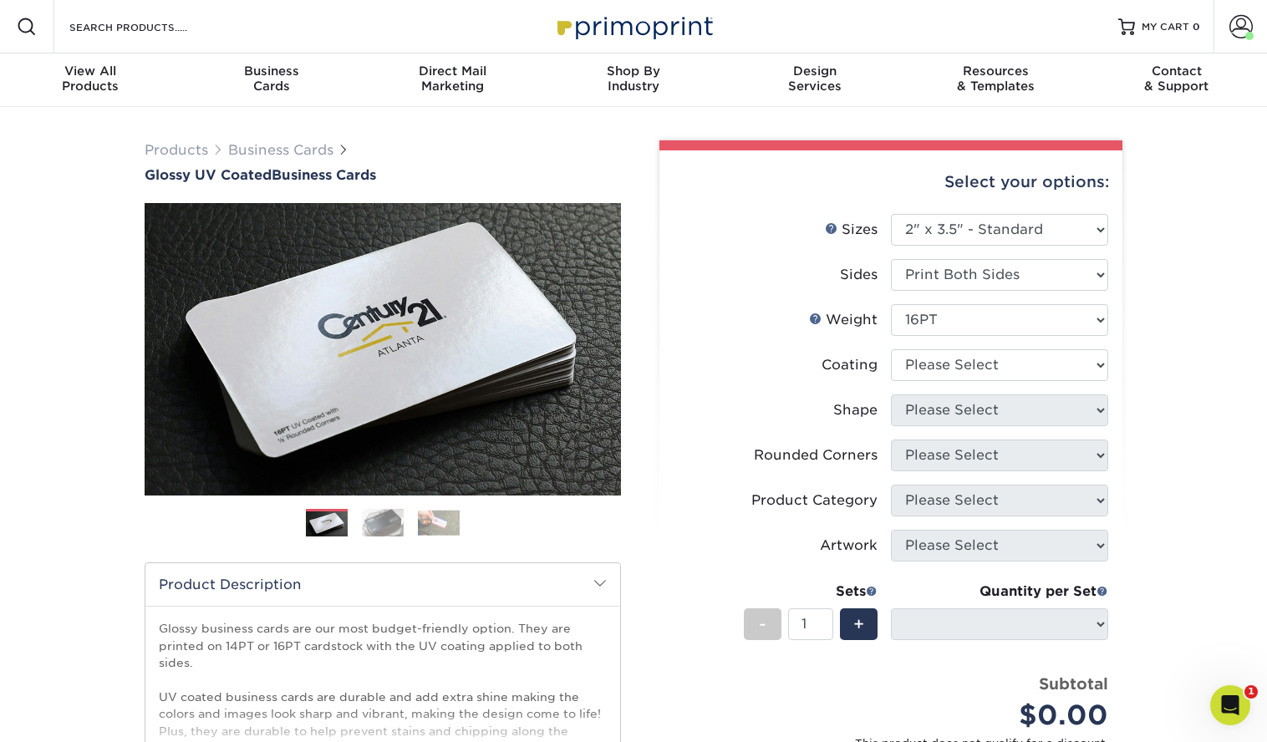
click at [927, 387] on li "Coating" at bounding box center [890, 371] width 434 height 45
click at [927, 363] on select at bounding box center [999, 365] width 217 height 32
select select "ae367451-b2b8-45df-a344-0f05b6a12993"
select select
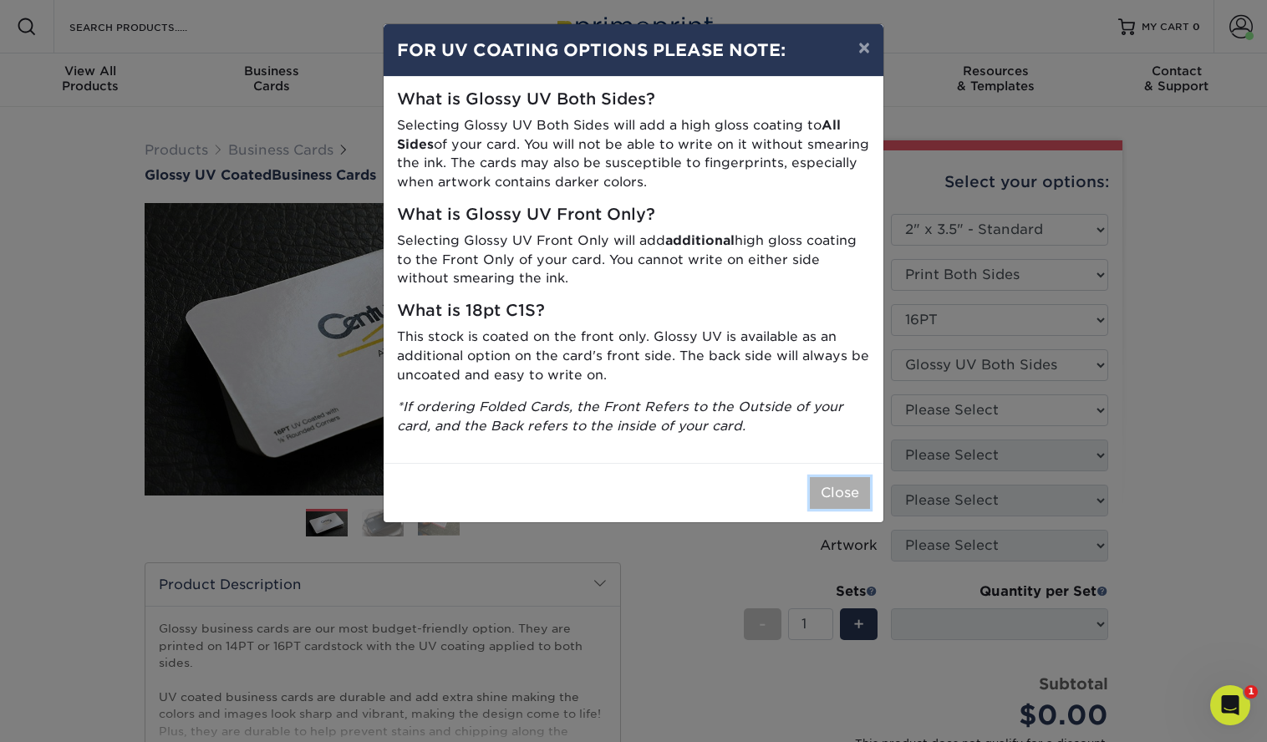
click at [827, 502] on button "Close" at bounding box center [840, 493] width 60 height 32
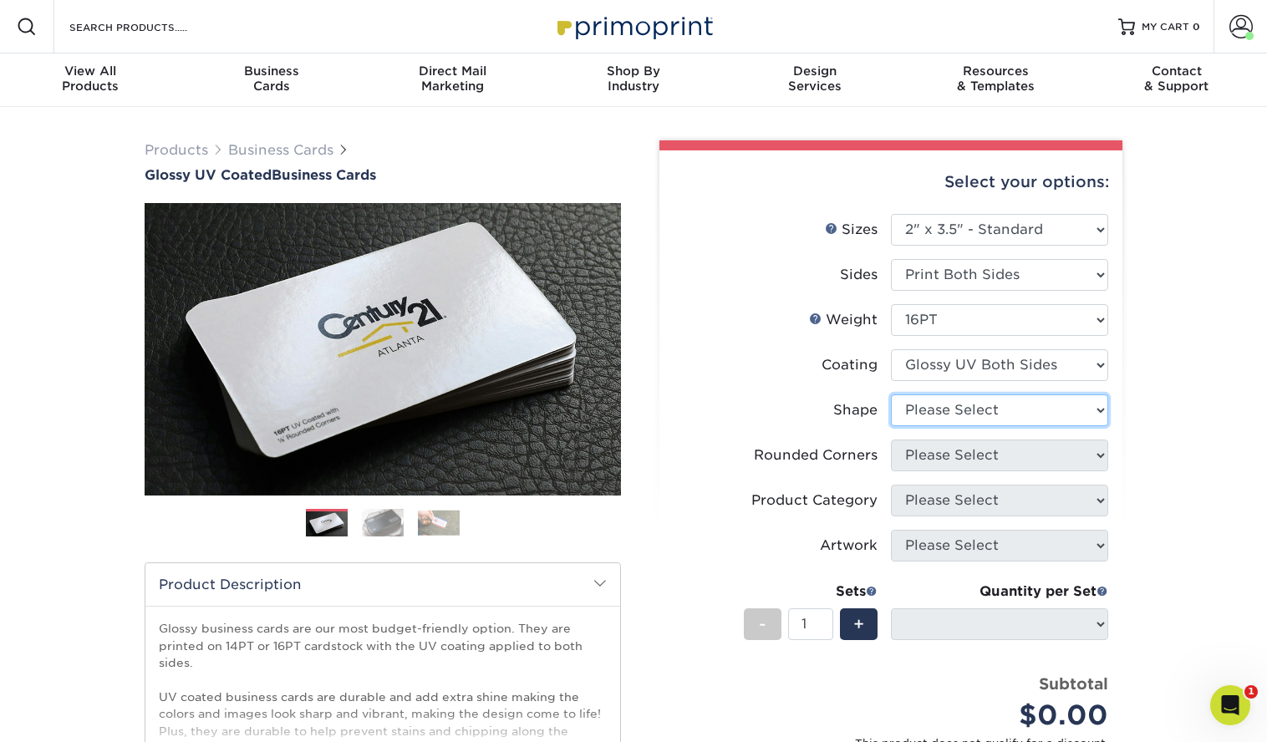
click at [942, 425] on select "Please Select Standard Oval" at bounding box center [999, 410] width 217 height 32
select select "standard"
select select
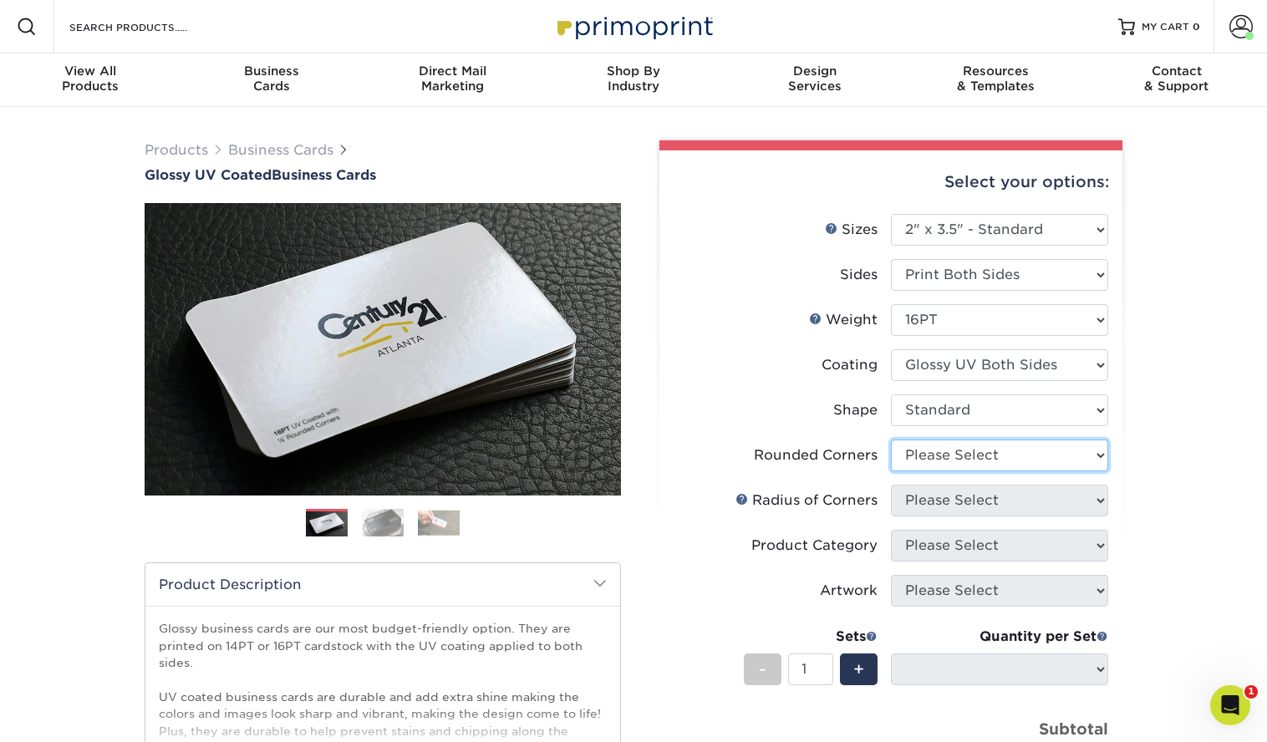
click at [941, 452] on select "Please Select Yes - Round 2 Corners Yes - Round 4 Corners No" at bounding box center [999, 455] width 217 height 32
select select "0"
select select "-1"
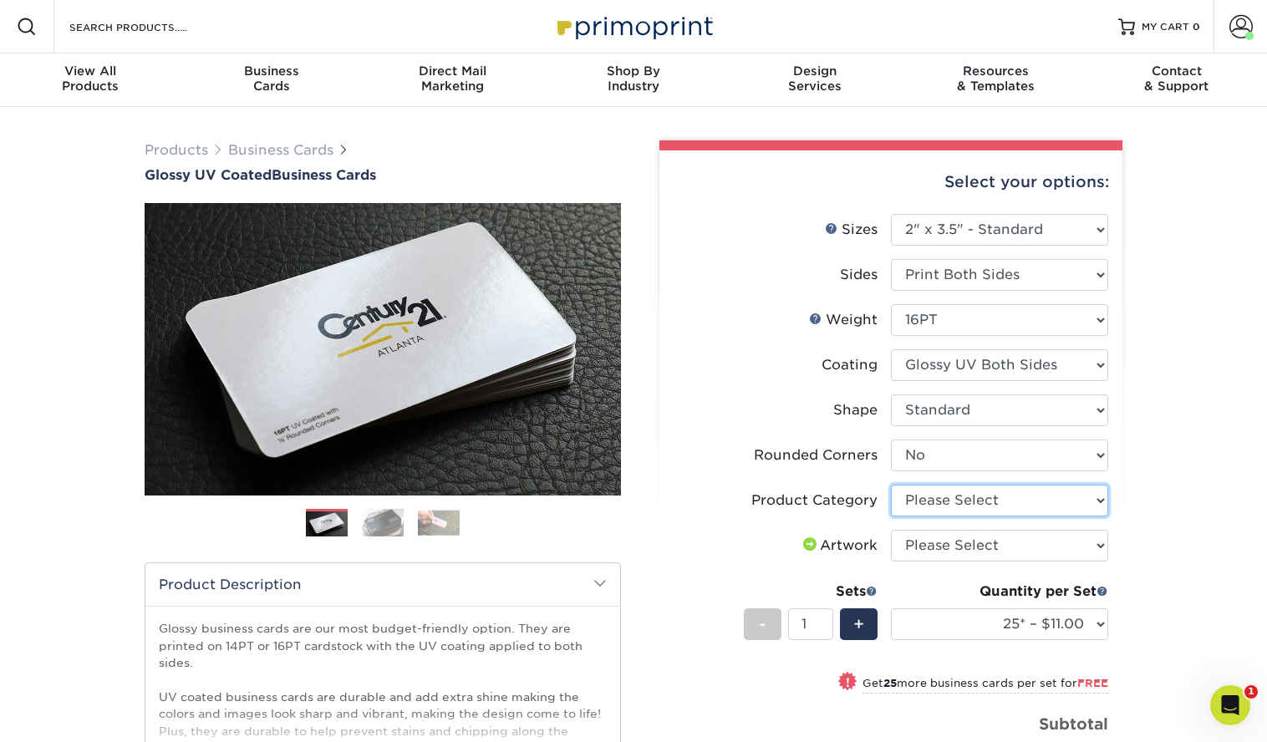
click at [924, 500] on select "Please Select Business Cards" at bounding box center [999, 501] width 217 height 32
select select "3b5148f1-0588-4f88-a218-97bcfdce65c1"
click at [924, 550] on select "Please Select I will upload files I need a design - $100" at bounding box center [999, 546] width 217 height 32
select select "upload"
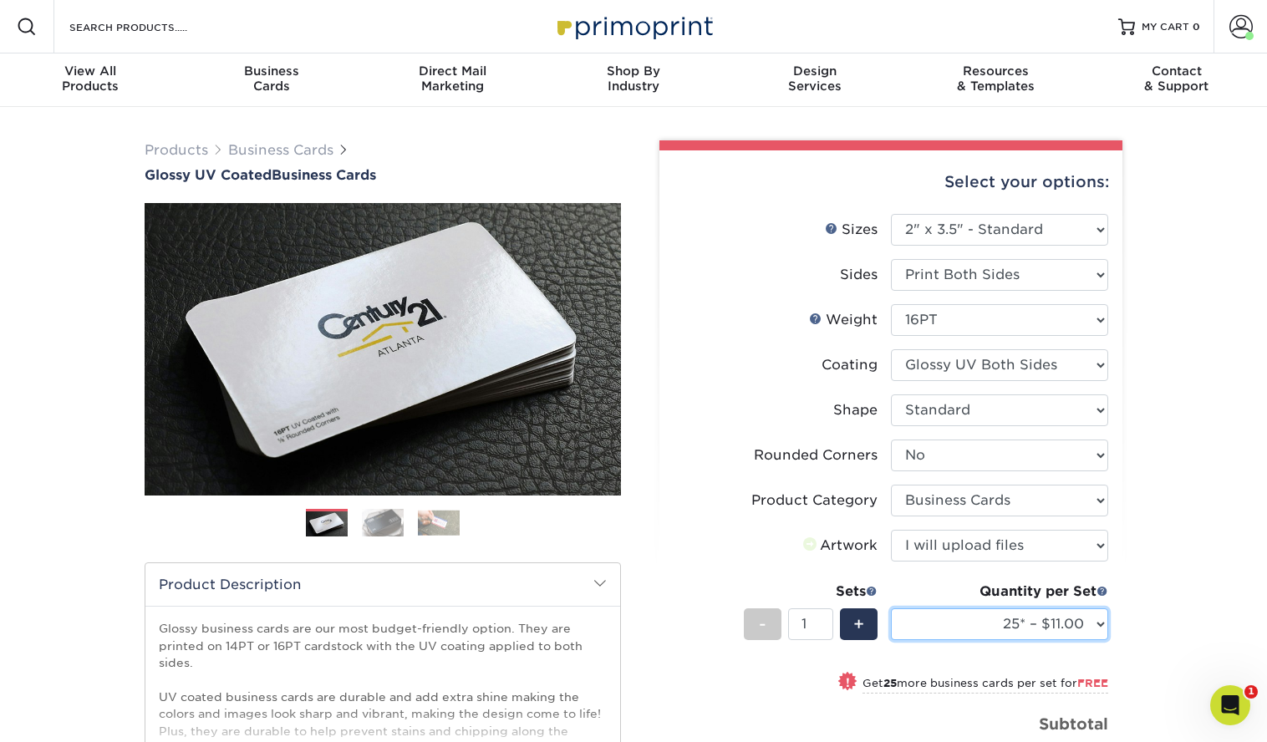
click at [995, 619] on select "25* – $11.00 50* – $11.00 100* – $11.00 250* – $20.00 500 – $39.00 1000 – $49.0…" at bounding box center [999, 624] width 217 height 32
select select "1000 – $49.00"
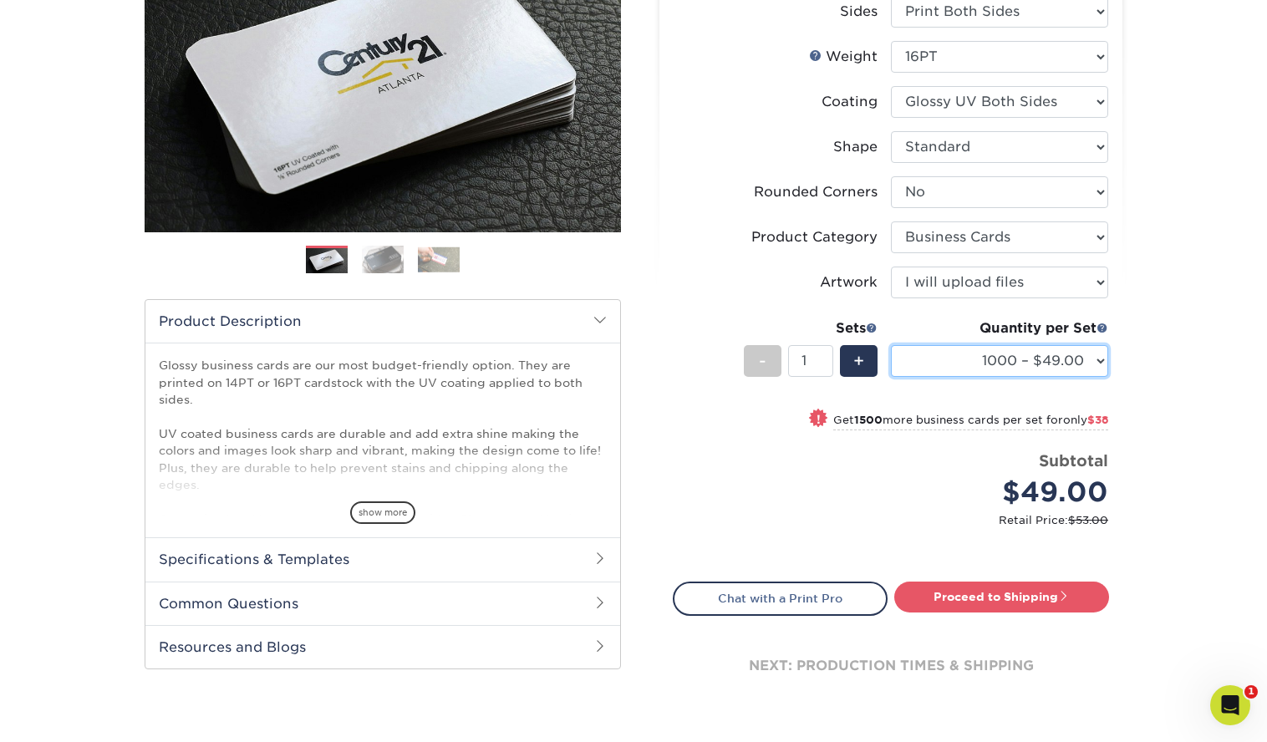
scroll to position [274, 0]
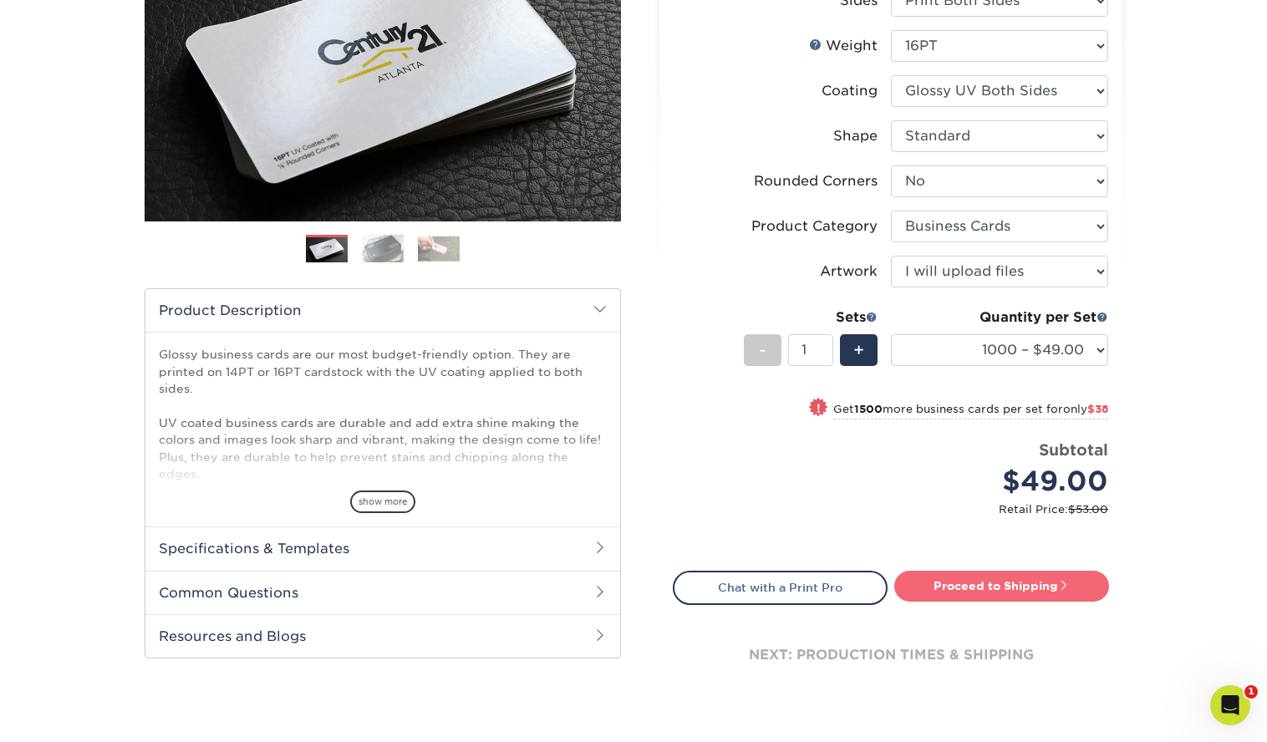
click at [1038, 579] on link "Proceed to Shipping" at bounding box center [1001, 586] width 215 height 30
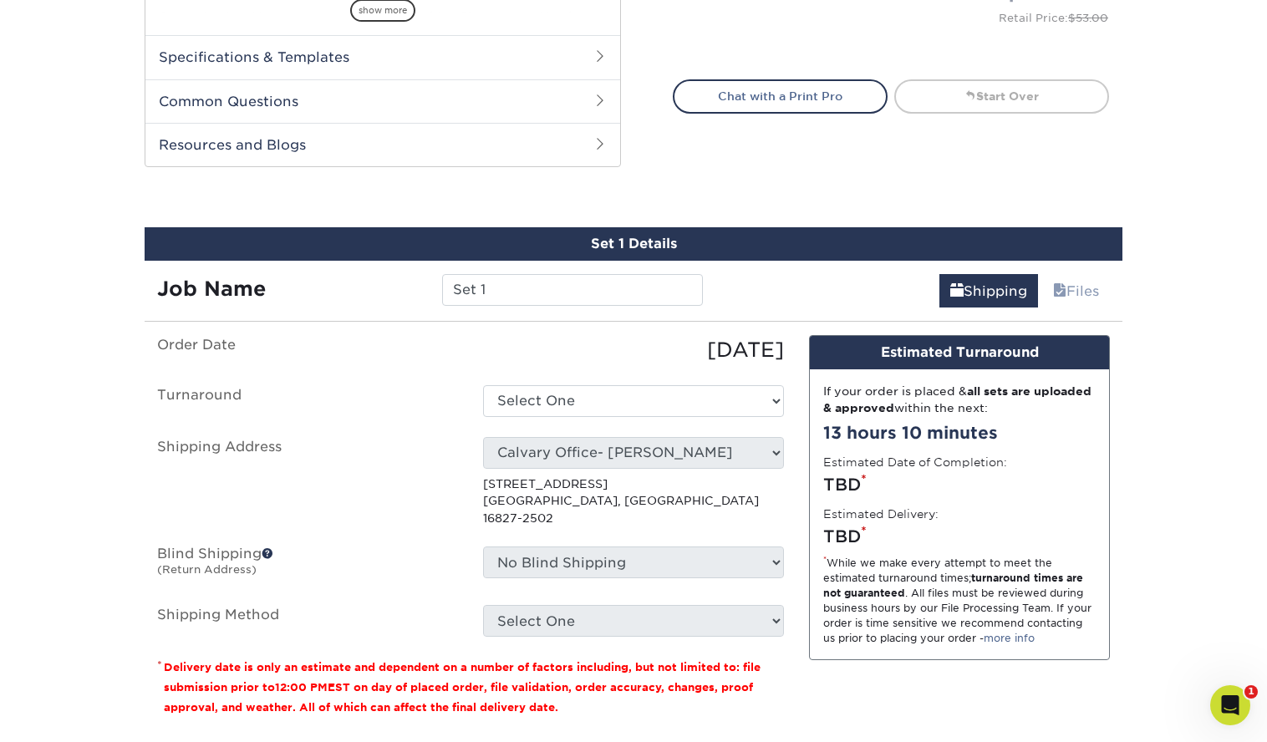
scroll to position [890, 0]
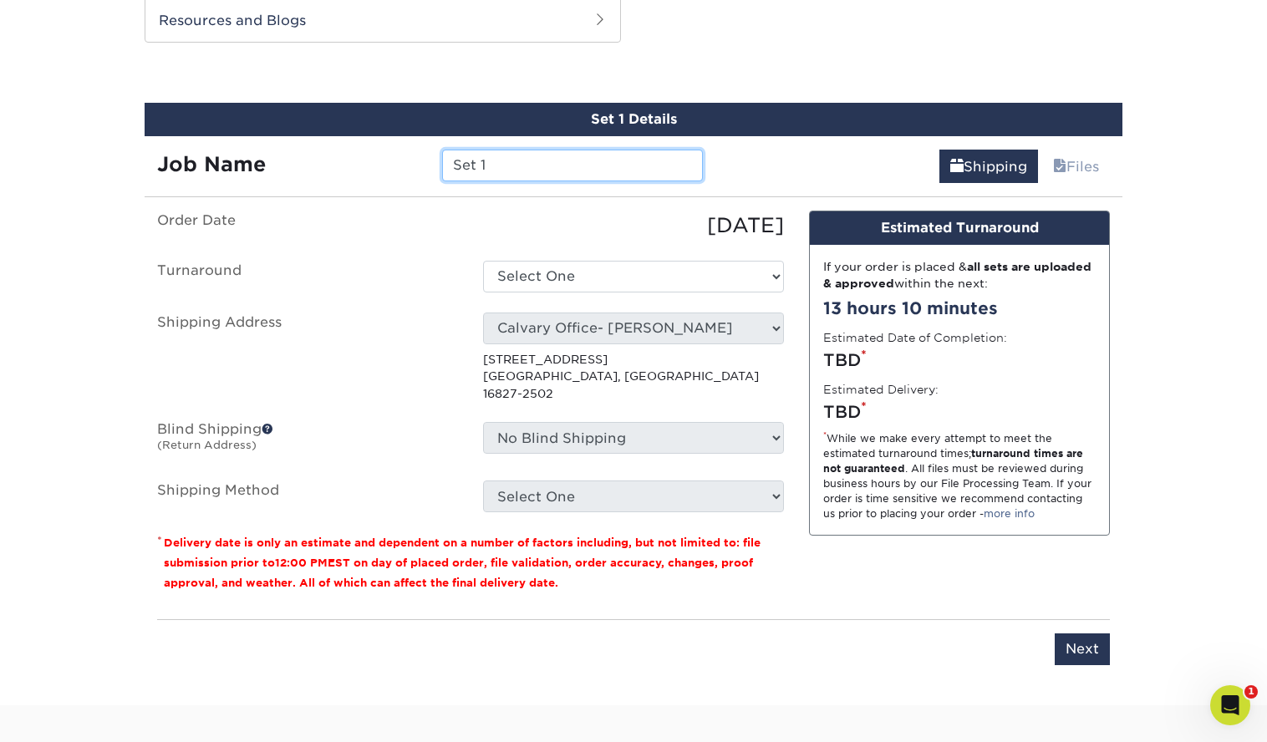
drag, startPoint x: 518, startPoint y: 166, endPoint x: 383, endPoint y: 150, distance: 136.3
click at [383, 150] on div "Job Name Set 1" at bounding box center [430, 166] width 571 height 32
type input "Community Movie Nights 2025"
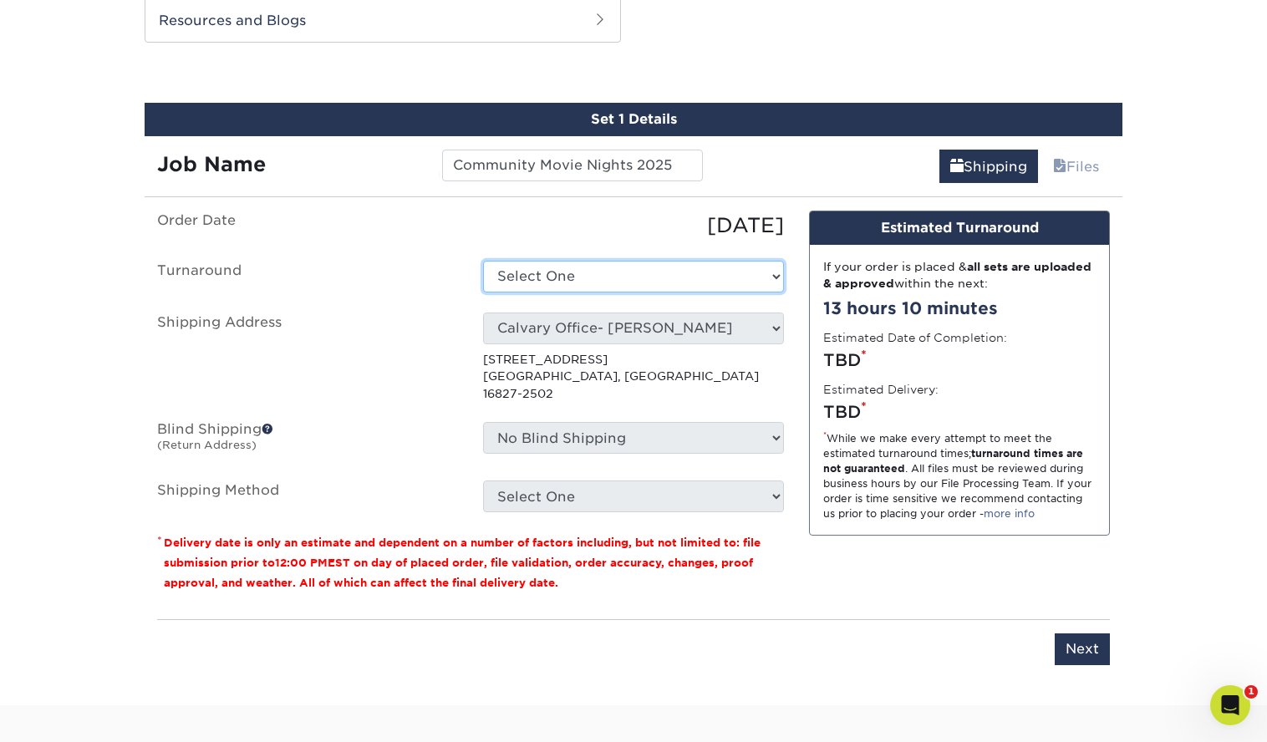
click at [538, 280] on select "Select One 2-4 Business Days 2 Day Next Business Day" at bounding box center [633, 277] width 301 height 32
select select "9c602146-adca-468a-95c7-7697090690c2"
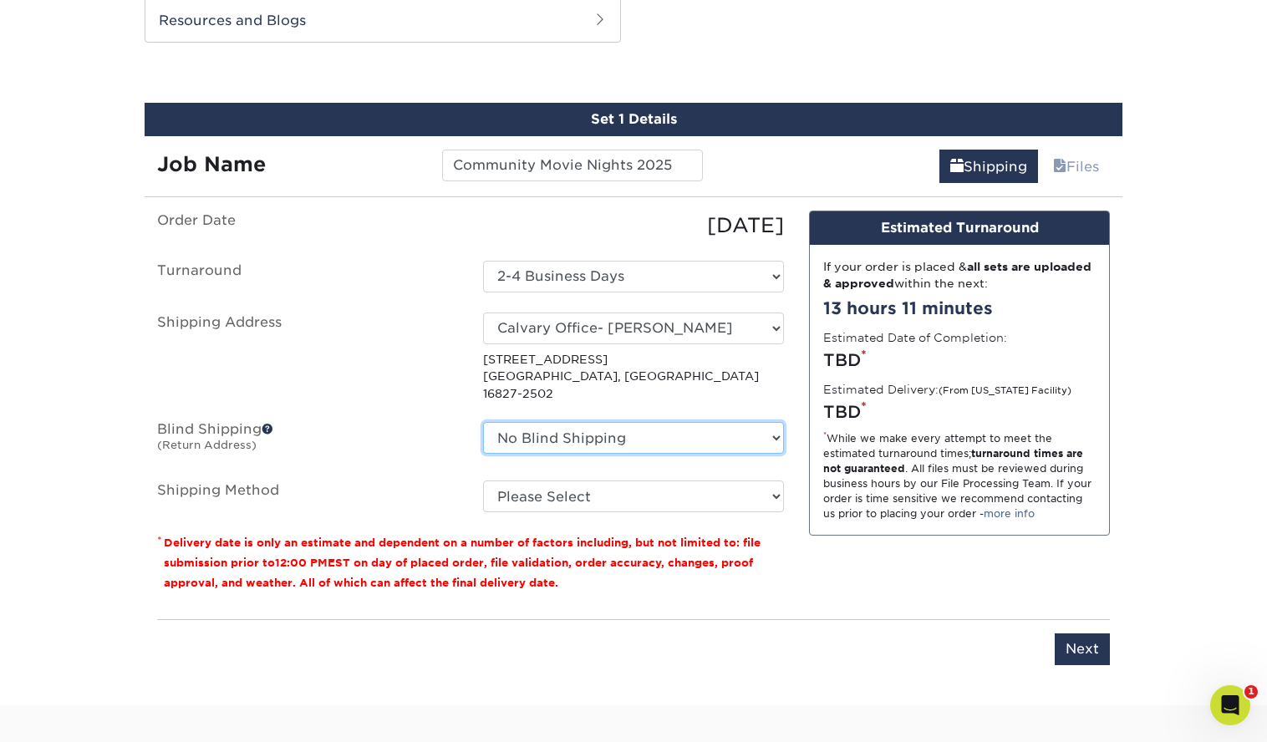
click at [657, 422] on select "No Blind Shipping Bill's Ewing home address Calvary Office Calvary Office- Kris…" at bounding box center [633, 438] width 301 height 32
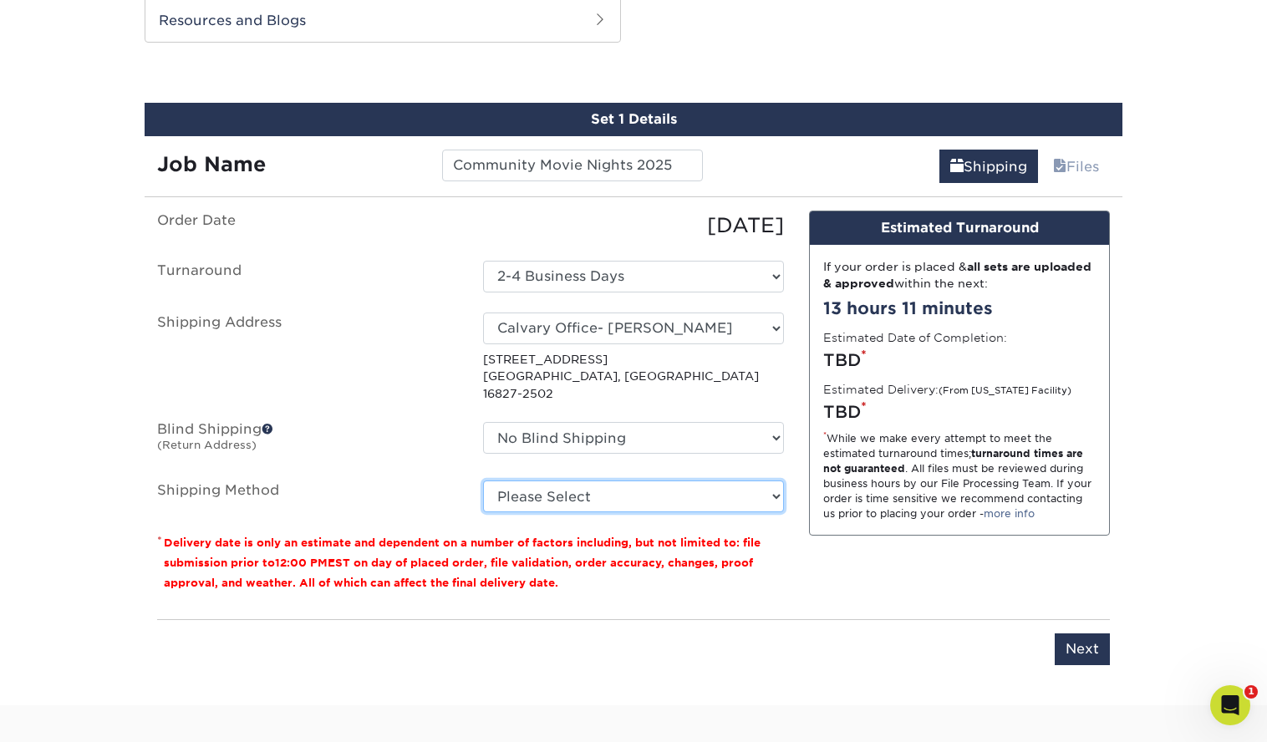
click at [625, 480] on select "Please Select Ground Shipping (+$8.96) 3 Day Shipping Service (+$24.91) 2 Day A…" at bounding box center [633, 496] width 301 height 32
select select "03"
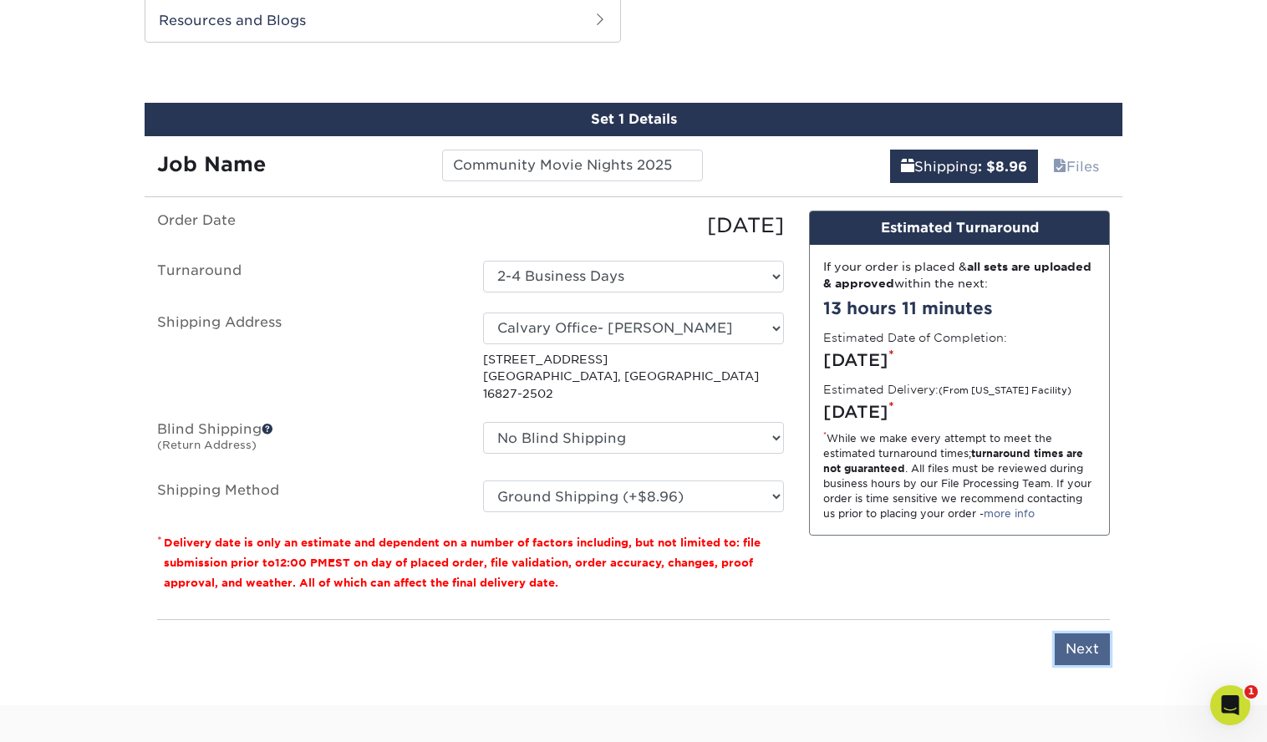
click at [1080, 633] on input "Next" at bounding box center [1081, 649] width 55 height 32
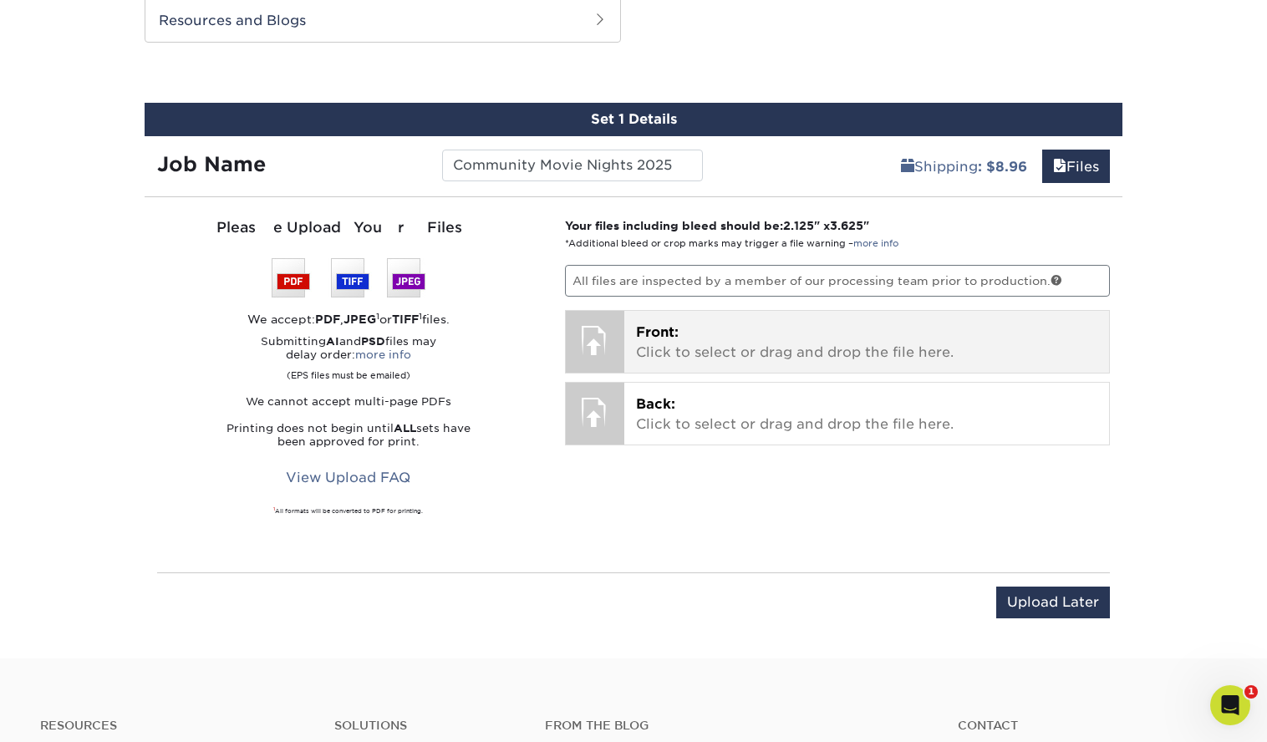
click at [778, 339] on p "Front: Click to select or drag and drop the file here." at bounding box center [867, 342] width 462 height 40
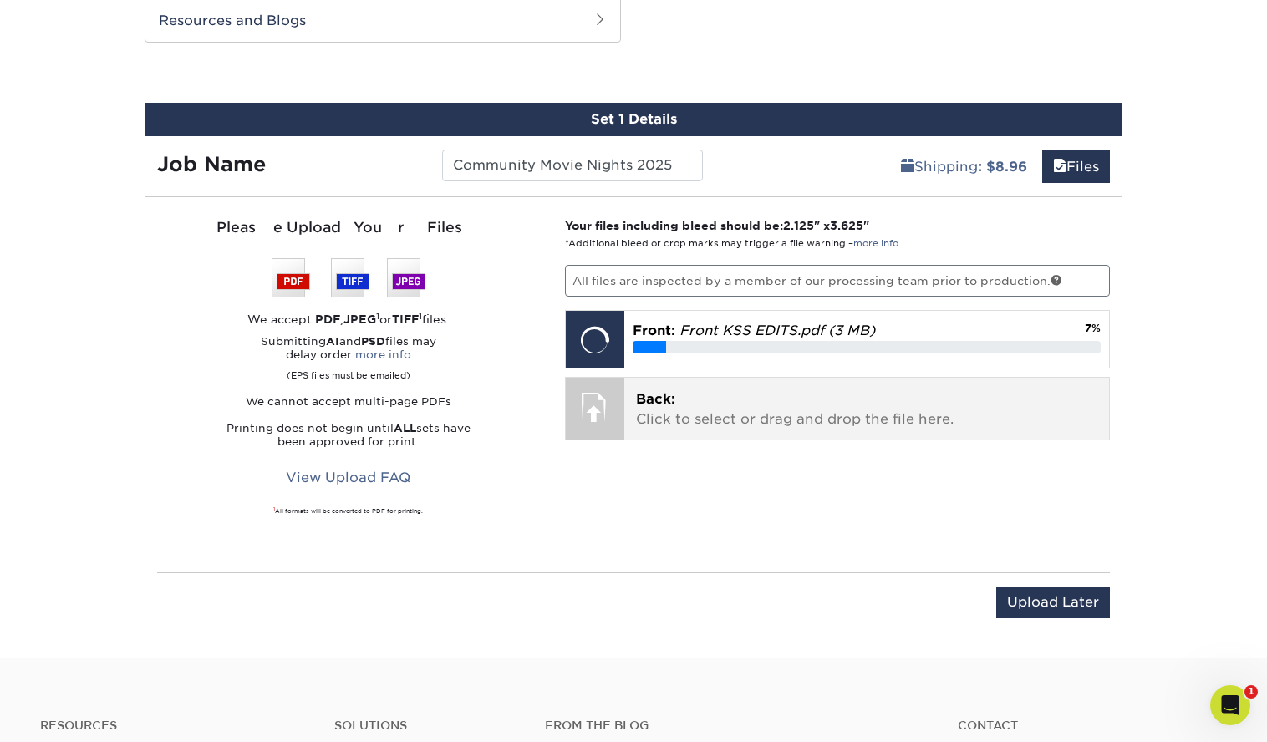
click at [876, 397] on p "Back: Click to select or drag and drop the file here." at bounding box center [867, 409] width 462 height 40
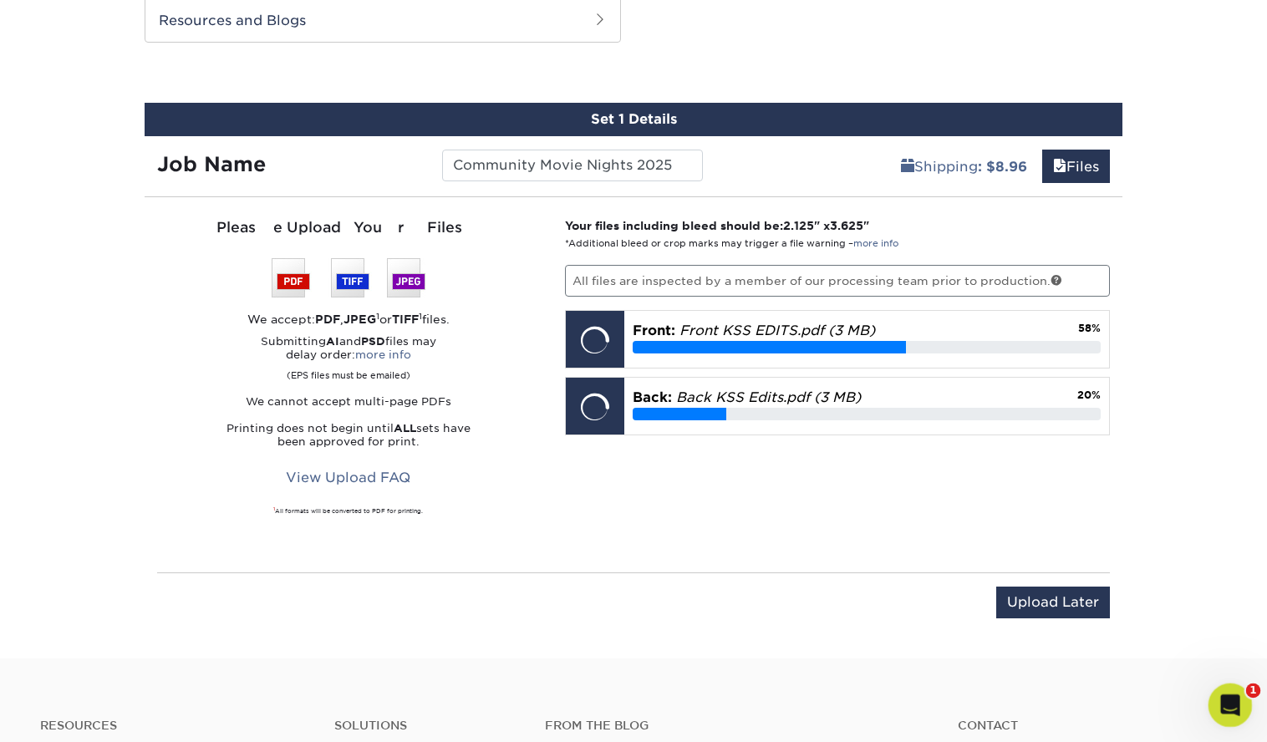
click at [1244, 720] on div "Open Intercom Messenger" at bounding box center [1227, 703] width 40 height 40
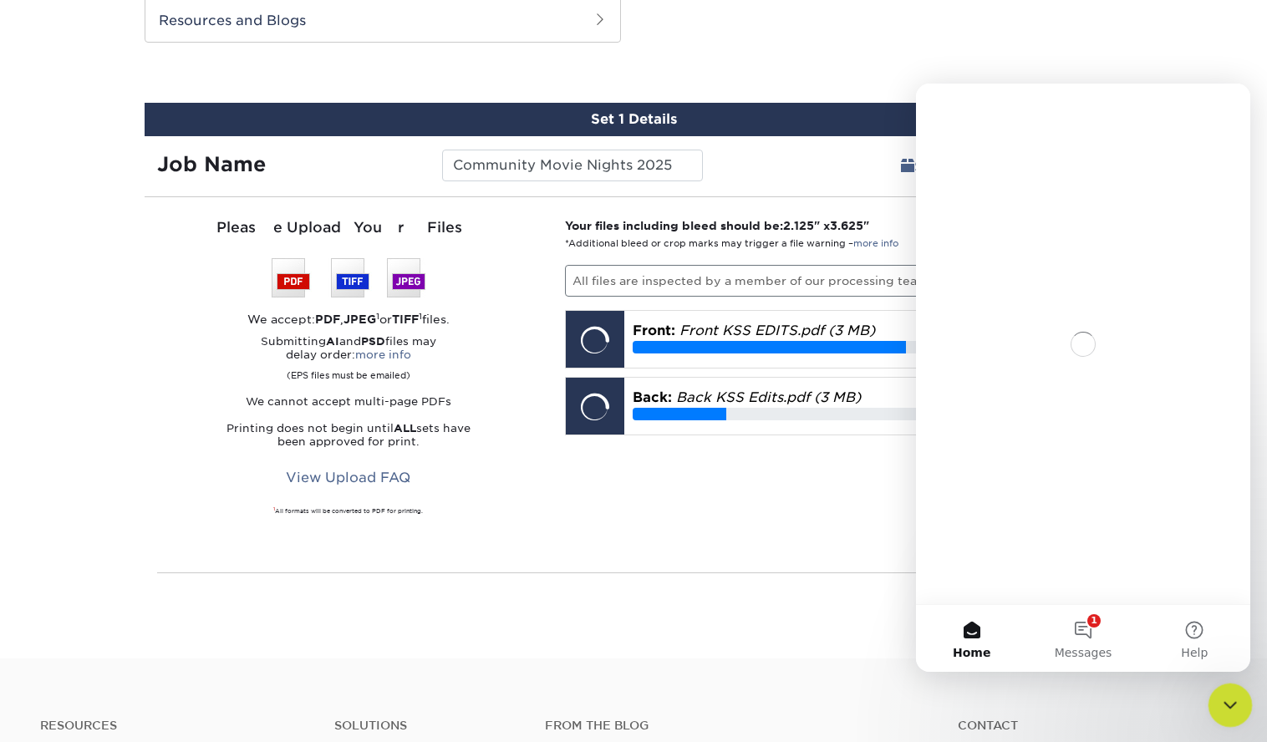
scroll to position [0, 0]
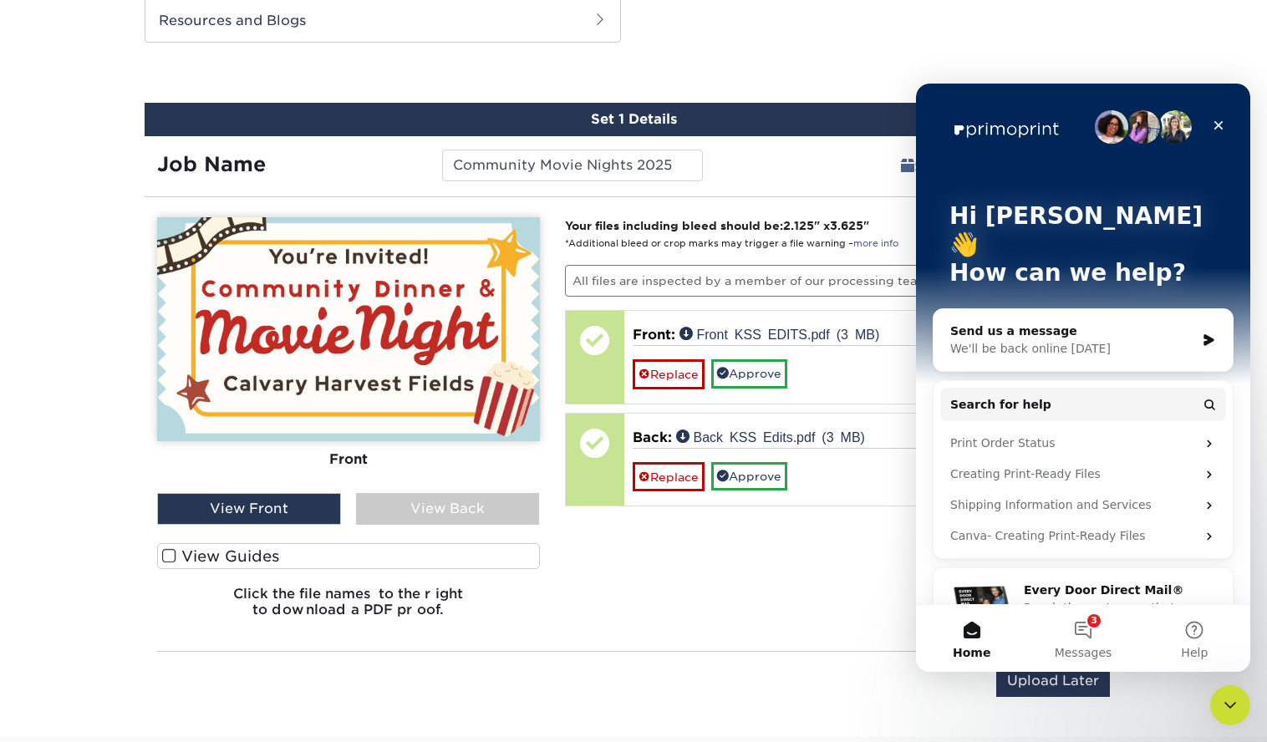
click at [788, 592] on div "Your files including bleed should be: 2.125 " x 3.625 " *Additional bleed or cr…" at bounding box center [837, 424] width 571 height 414
click at [1215, 119] on icon "Close" at bounding box center [1217, 125] width 13 height 13
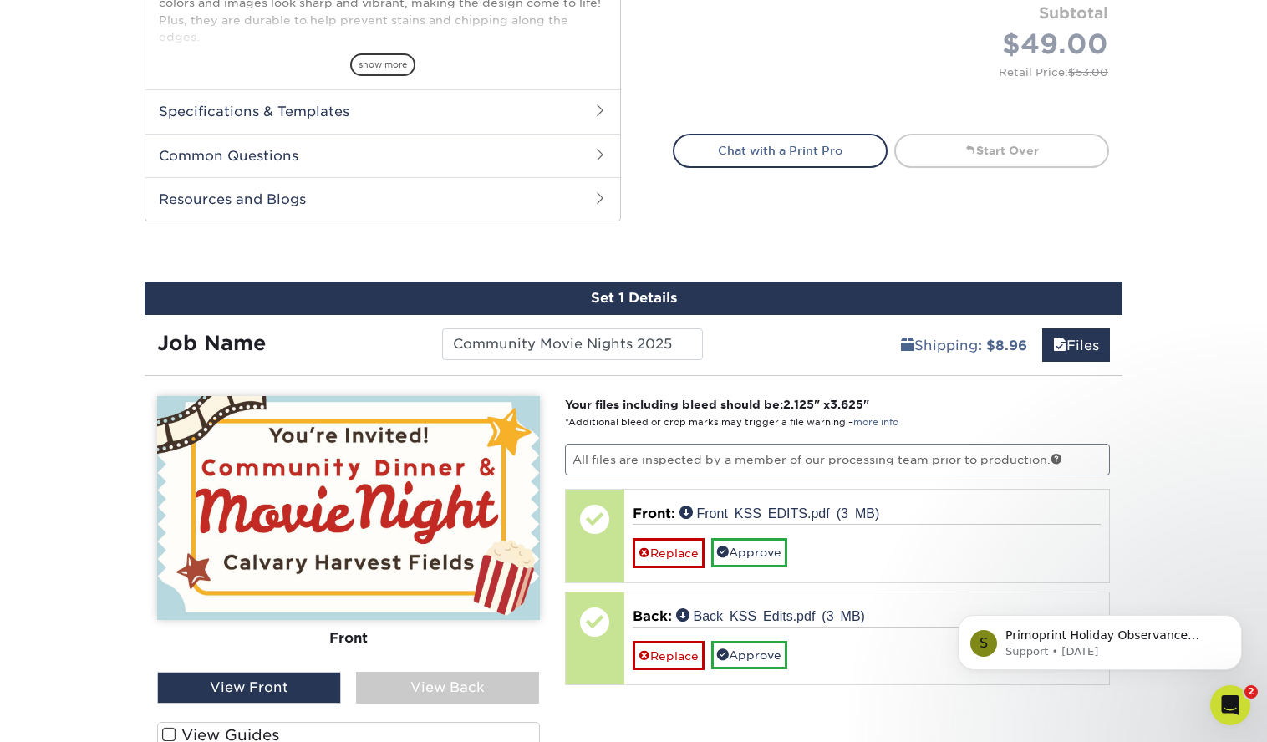
scroll to position [737, 0]
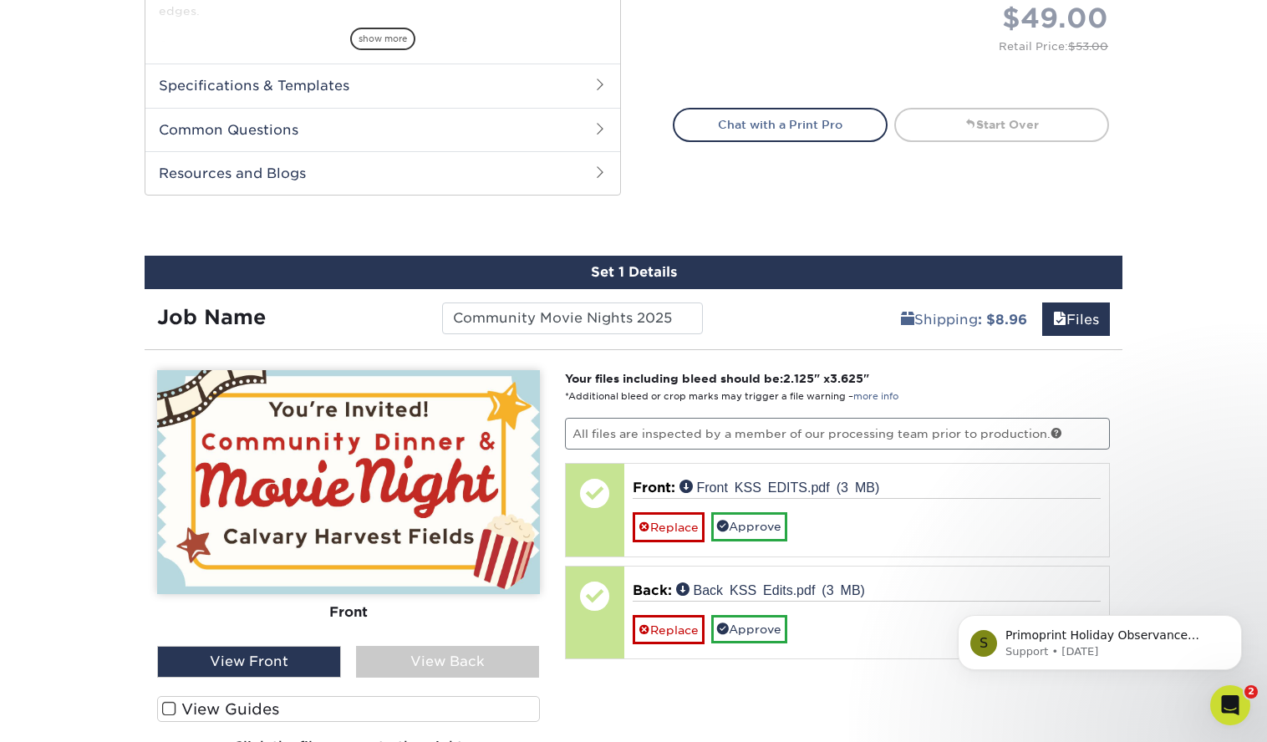
click at [178, 708] on label "View Guides" at bounding box center [348, 709] width 383 height 26
click at [0, 0] on input "View Guides" at bounding box center [0, 0] width 0 height 0
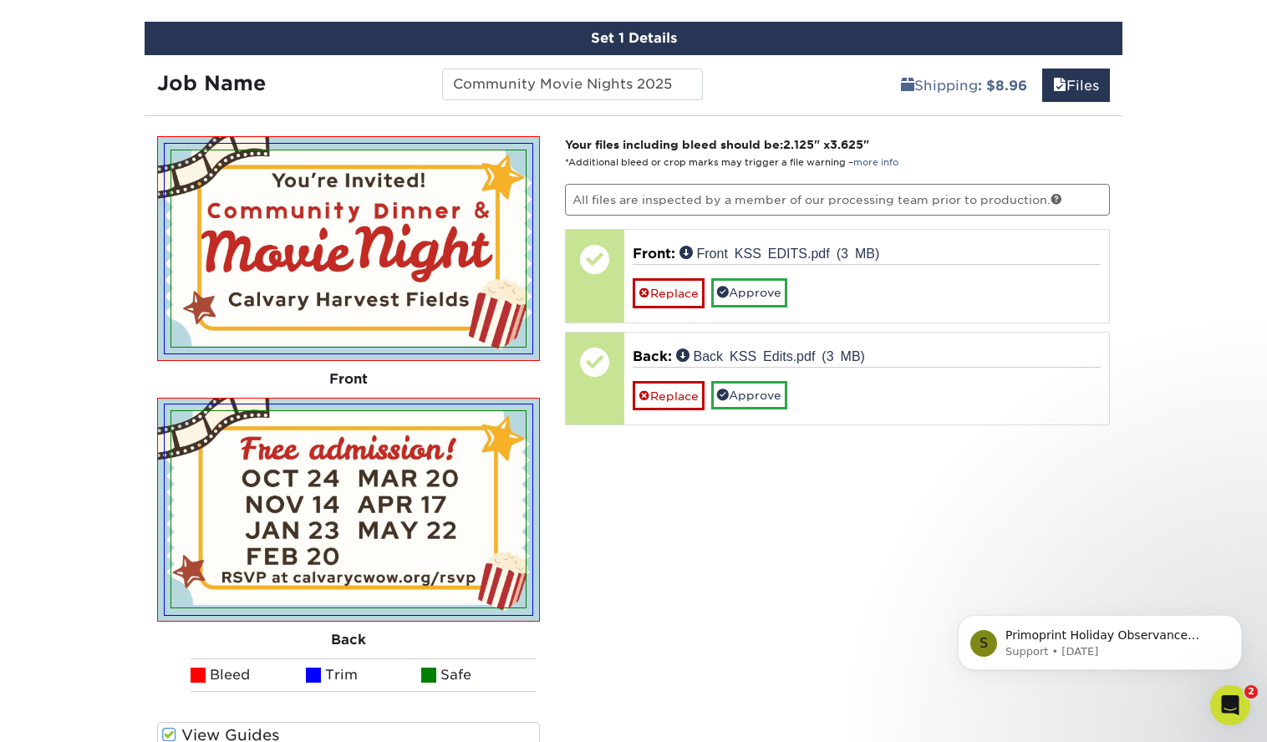
scroll to position [977, 0]
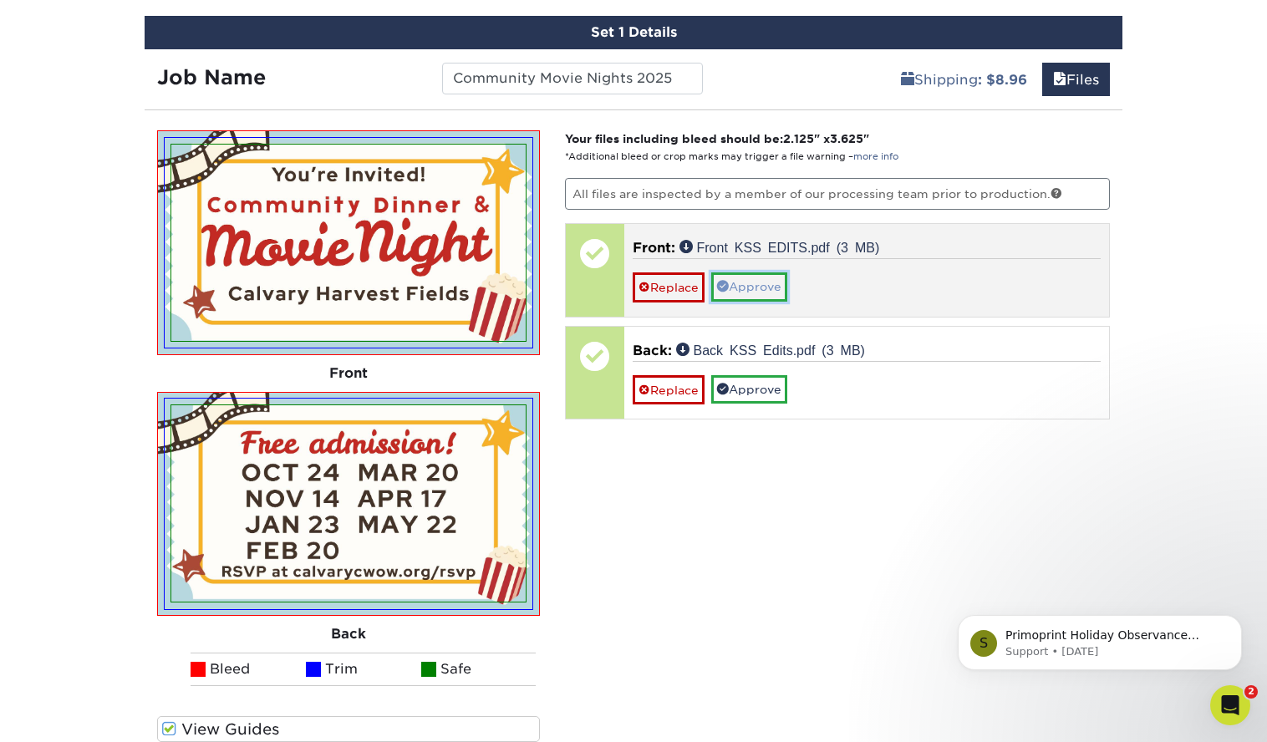
click at [749, 285] on link "Approve" at bounding box center [749, 286] width 76 height 28
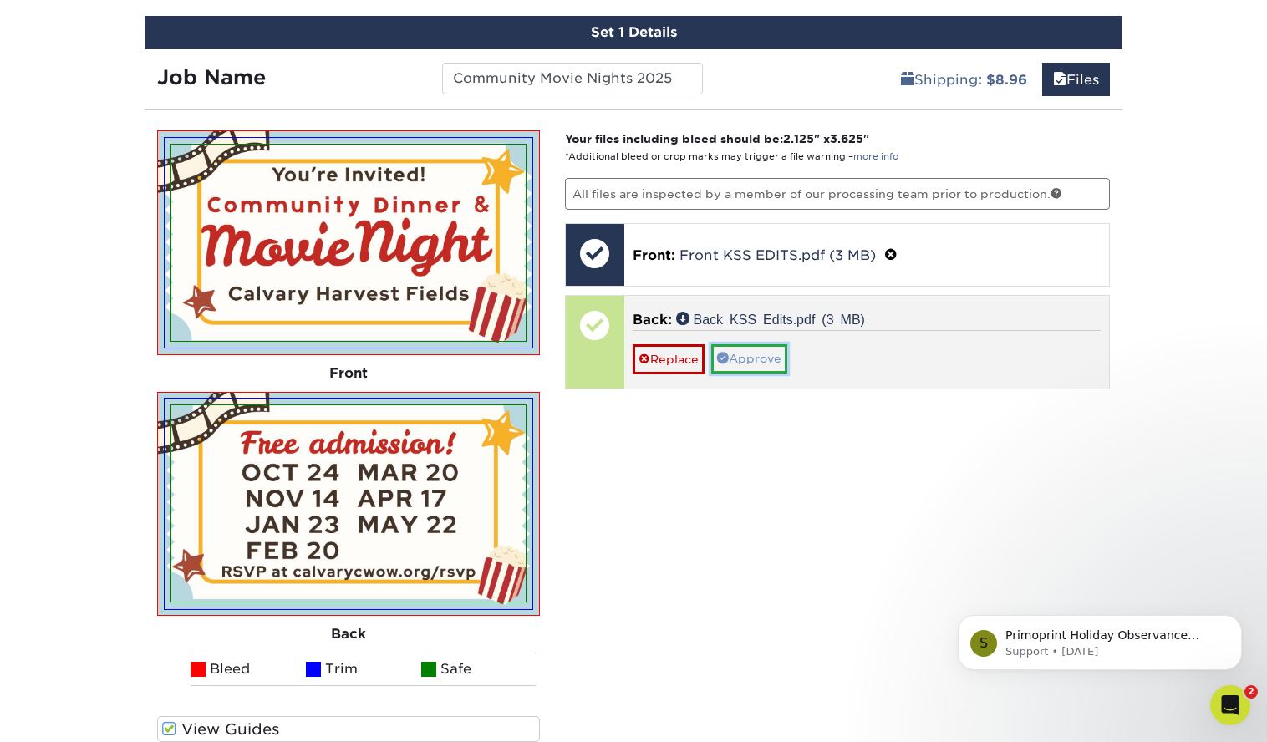
click at [754, 368] on link "Approve" at bounding box center [749, 358] width 76 height 28
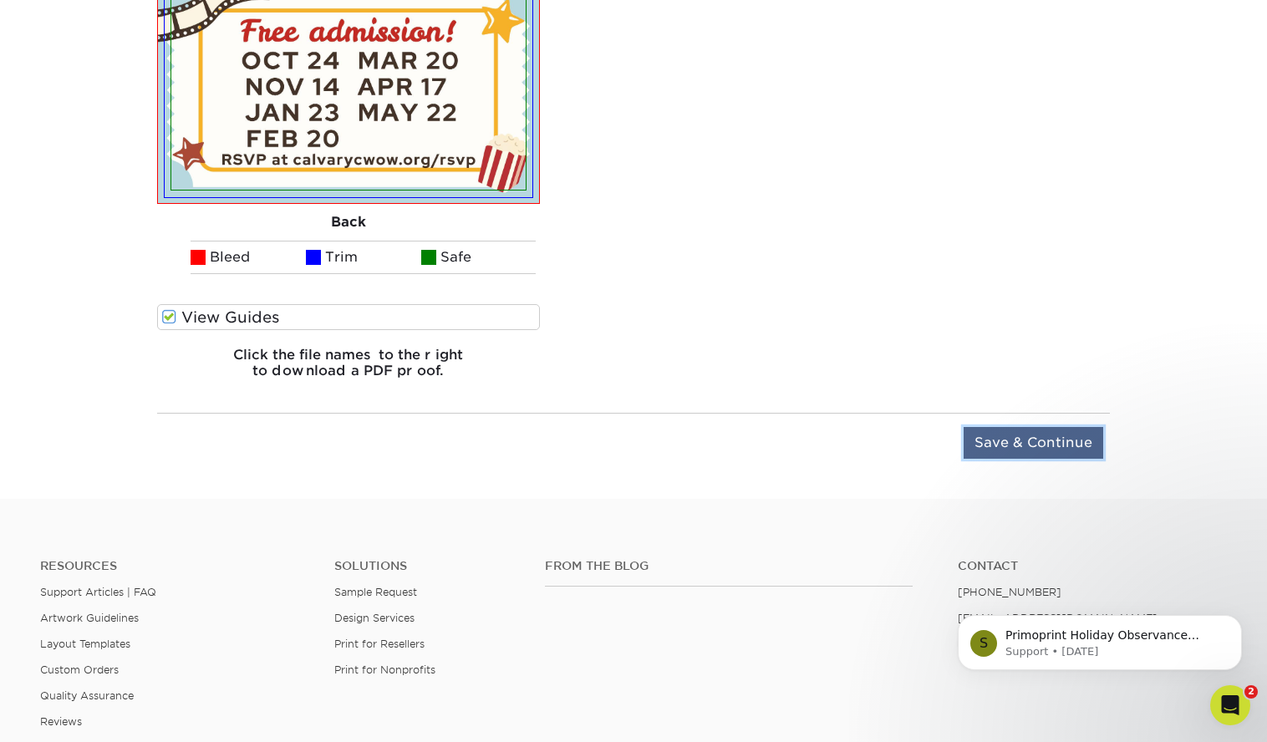
click at [1018, 445] on input "Save & Continue" at bounding box center [1033, 443] width 140 height 32
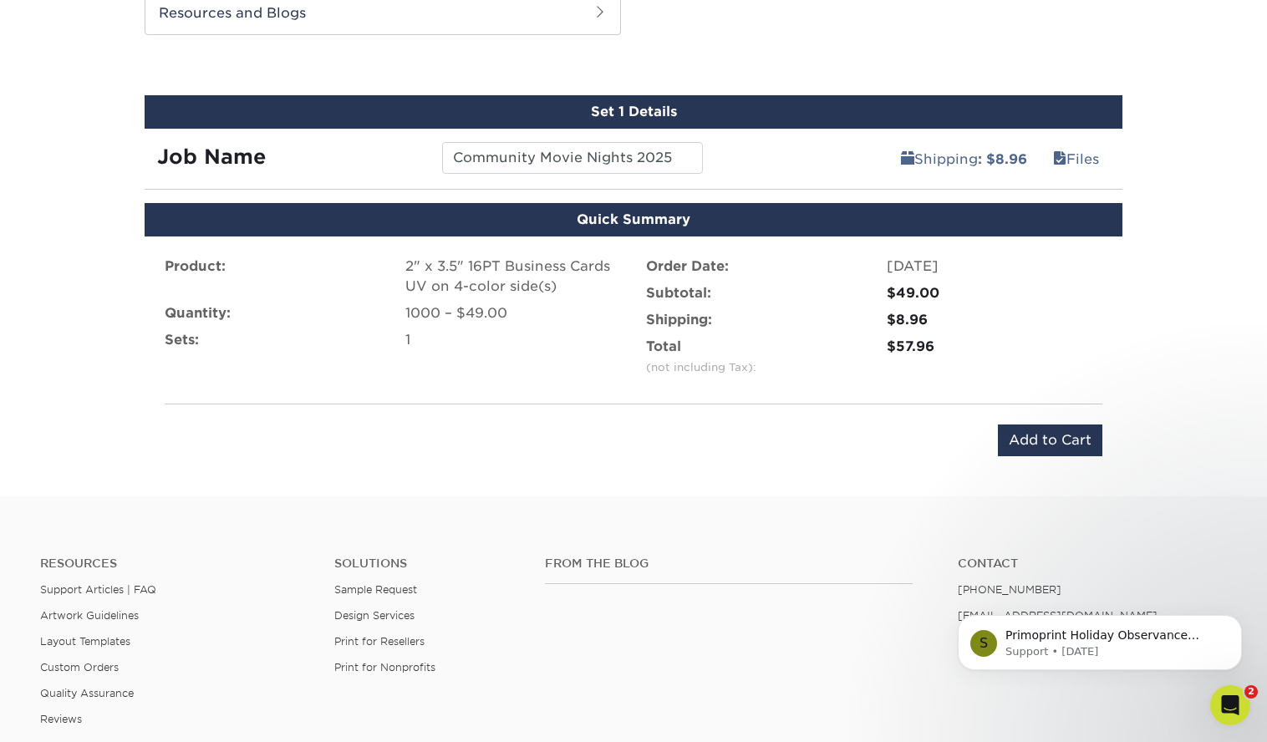
scroll to position [887, 0]
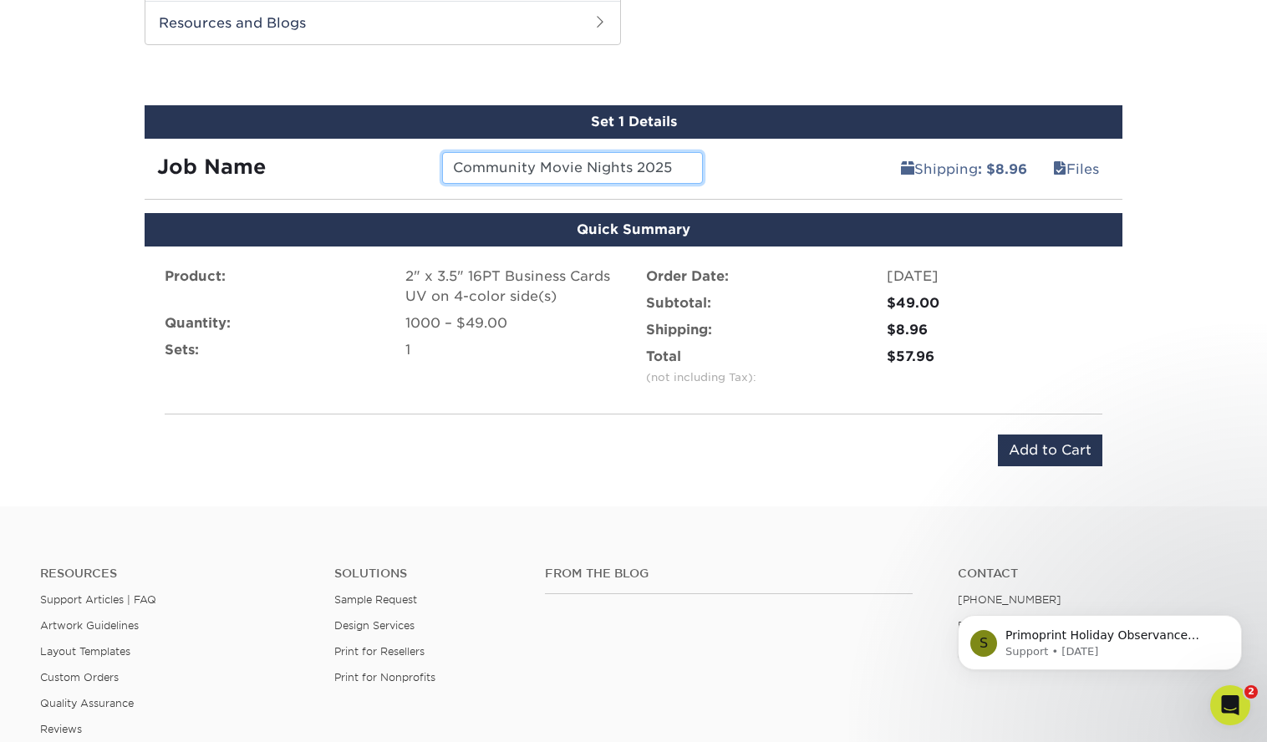
click at [678, 163] on input "Community Movie Nights 2025" at bounding box center [572, 168] width 260 height 32
type input "Community Movie Nights 2025 PO6610"
click at [1090, 451] on input "Add to Cart" at bounding box center [1050, 450] width 104 height 32
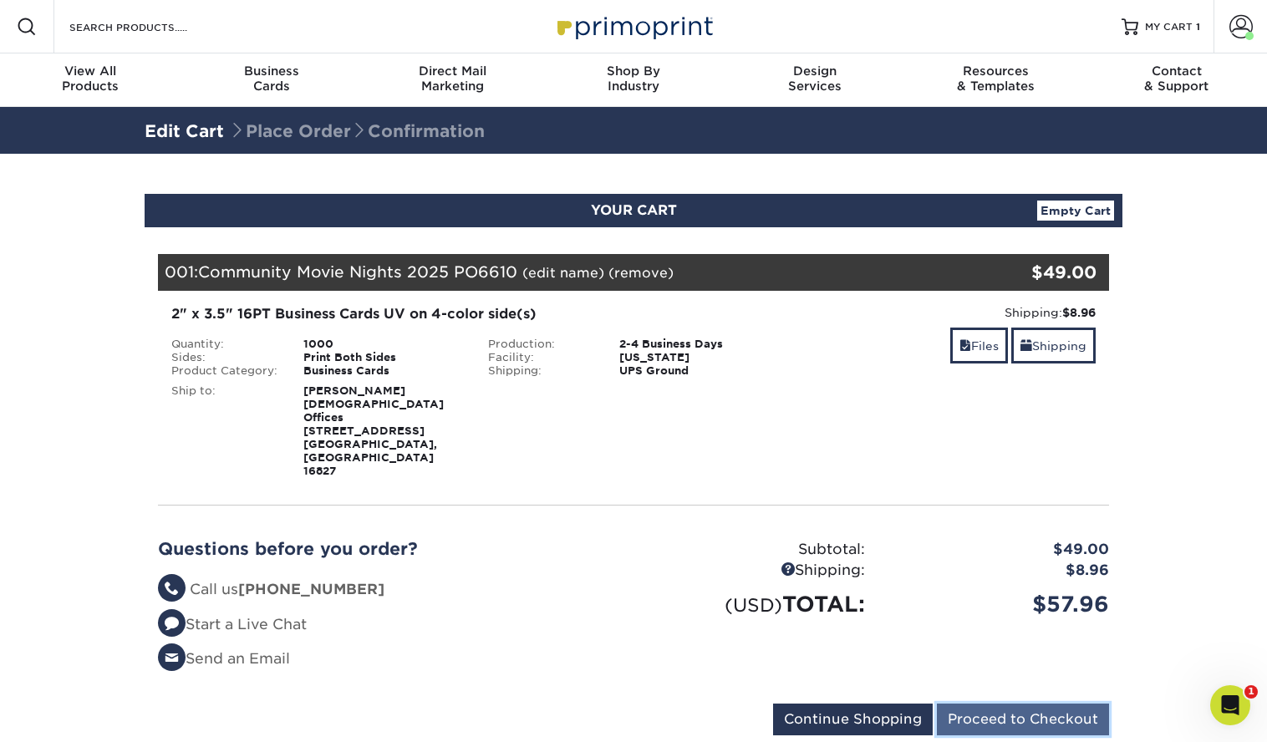
click at [1009, 703] on input "Proceed to Checkout" at bounding box center [1023, 719] width 172 height 32
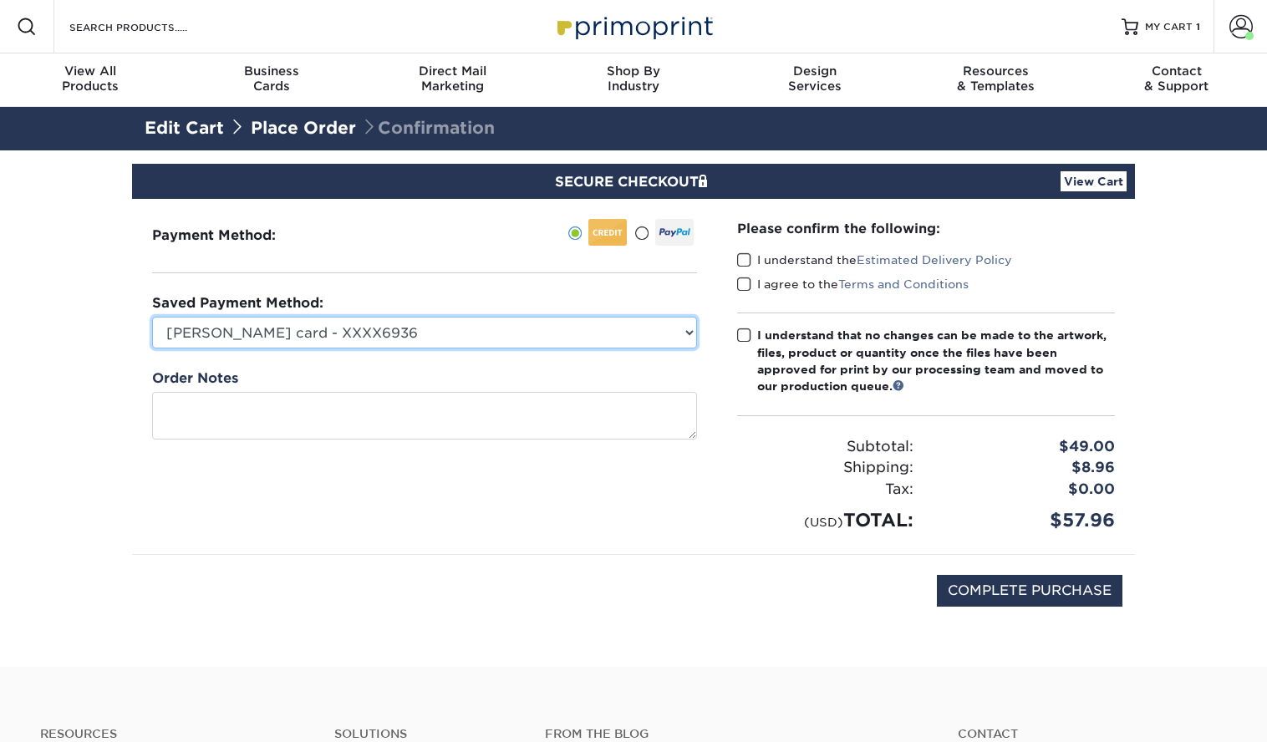
click at [670, 326] on select "[PERSON_NAME] card - XXXX6936 [PERSON_NAME]'s Card - XXXX7495 New Credit Card" at bounding box center [424, 333] width 545 height 32
select select "70062"
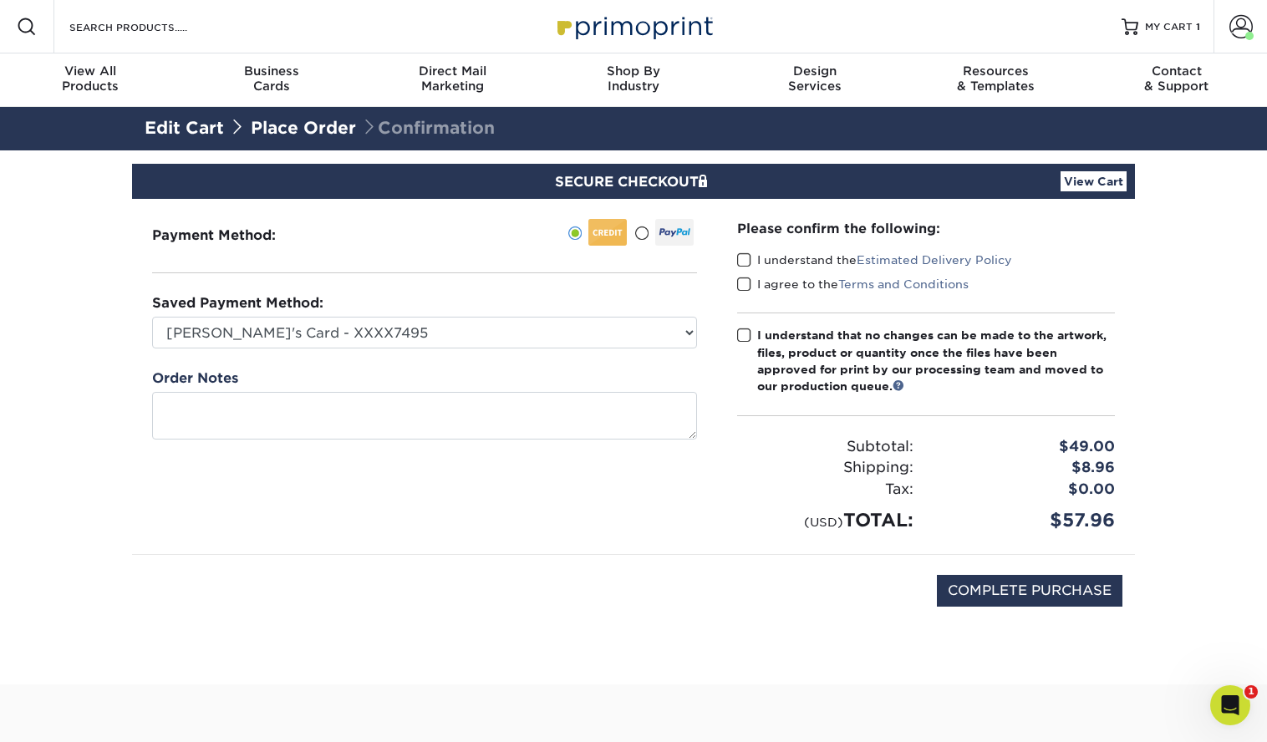
click at [747, 261] on span at bounding box center [744, 260] width 14 height 16
click at [0, 0] on input "I understand the Estimated Delivery Policy" at bounding box center [0, 0] width 0 height 0
click at [744, 280] on span at bounding box center [744, 285] width 14 height 16
click at [0, 0] on input "I agree to the Terms and Conditions" at bounding box center [0, 0] width 0 height 0
click at [745, 335] on span at bounding box center [744, 335] width 14 height 16
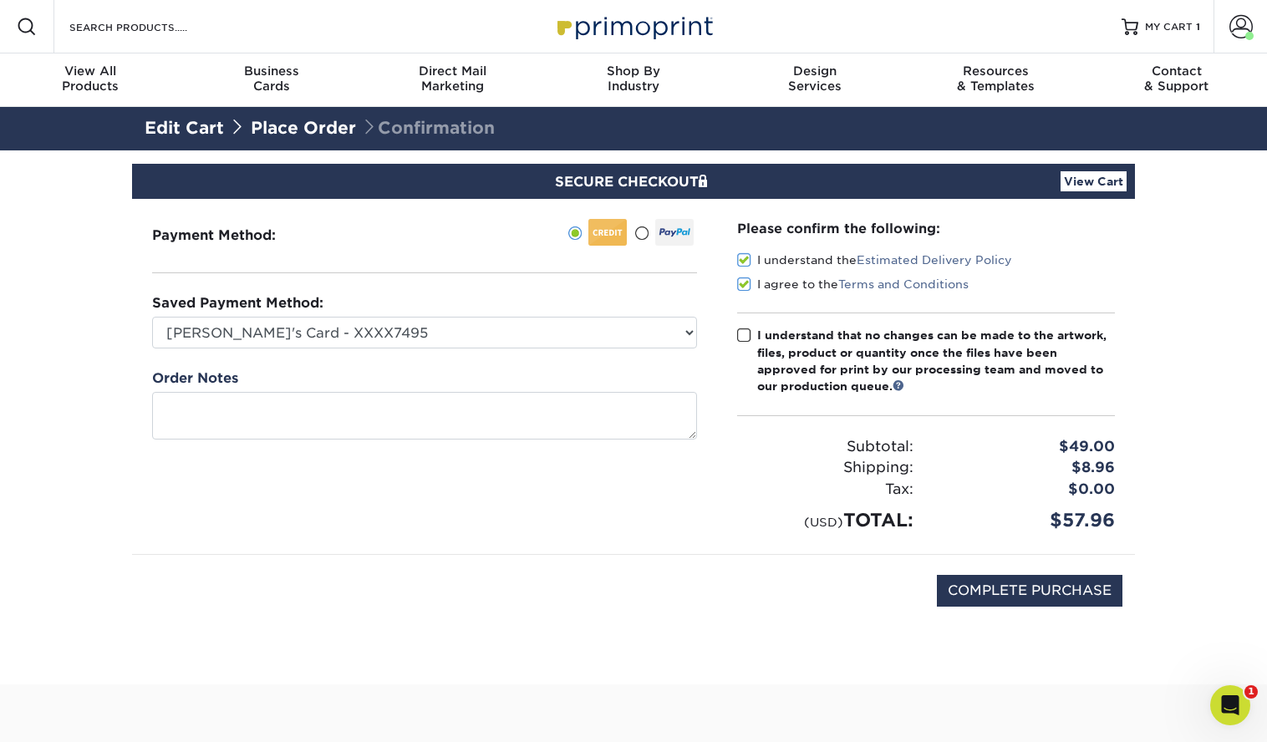
click at [0, 0] on input "I understand that no changes can be made to the artwork, files, product or quan…" at bounding box center [0, 0] width 0 height 0
click at [1021, 591] on input "COMPLETE PURCHASE" at bounding box center [1029, 591] width 185 height 32
type input "PROCESSING, PLEASE WAIT..."
